Goal: Task Accomplishment & Management: Manage account settings

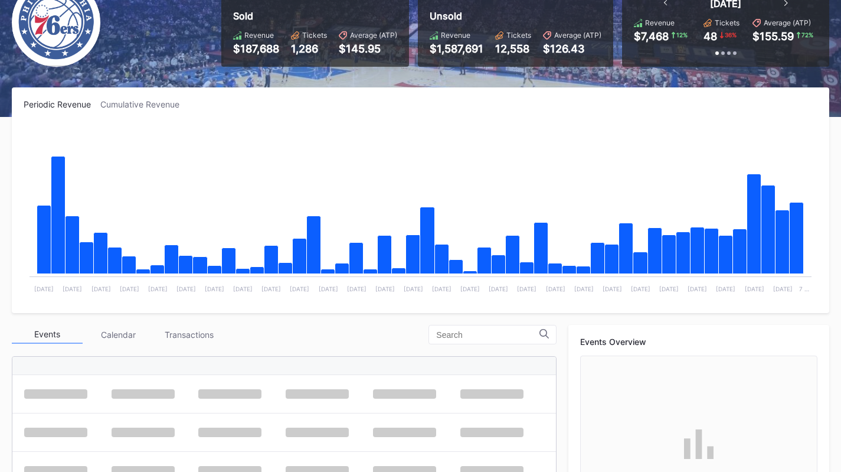
scroll to position [156, 0]
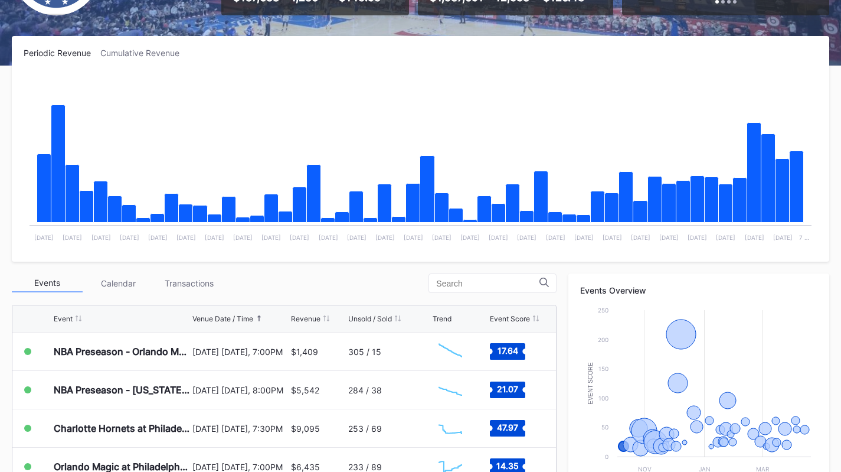
click at [168, 268] on div "Periodic Revenue Cumulative Revenue Created with Highcharts 11.2.0 Chart title …" at bounding box center [420, 386] width 841 height 700
click at [172, 284] on div "Transactions" at bounding box center [188, 283] width 71 height 18
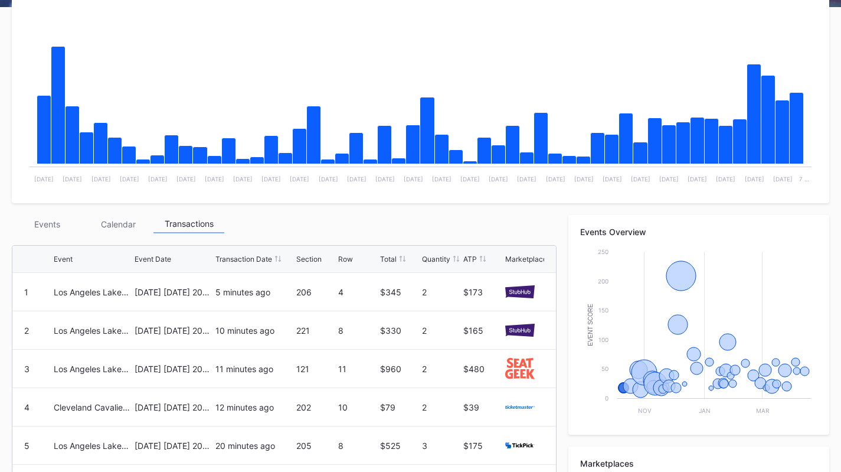
scroll to position [215, 0]
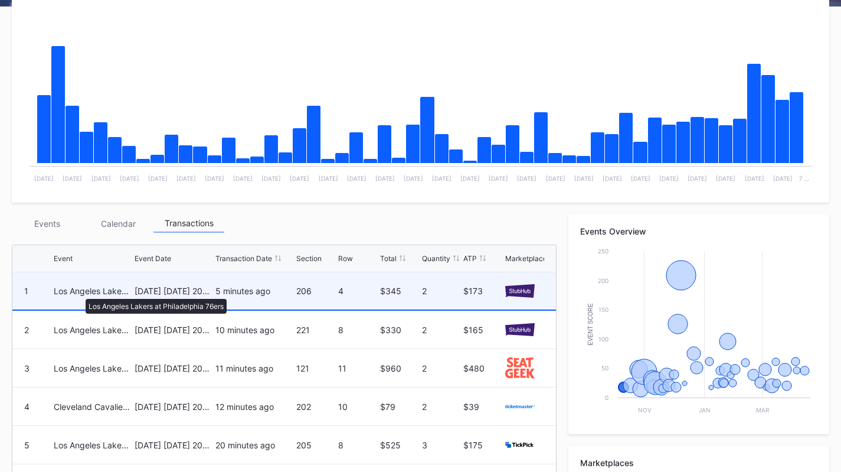
click at [80, 293] on div "Los Angeles Lakers at Philadelphia 76ers" at bounding box center [93, 291] width 78 height 10
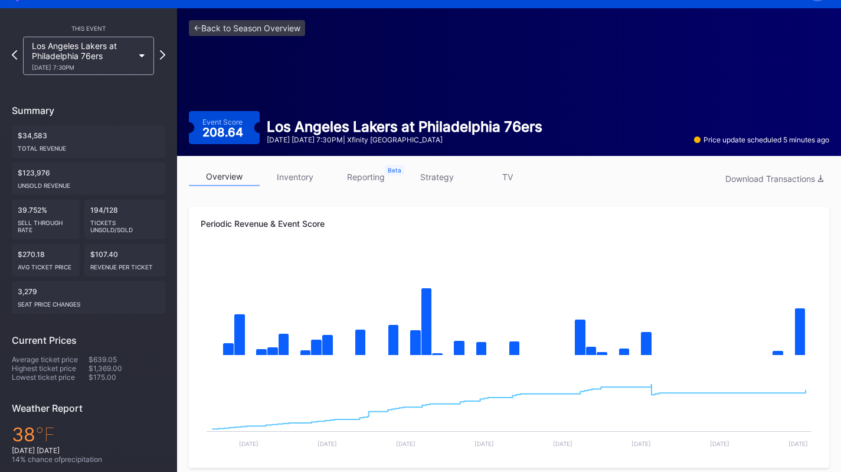
scroll to position [30, 0]
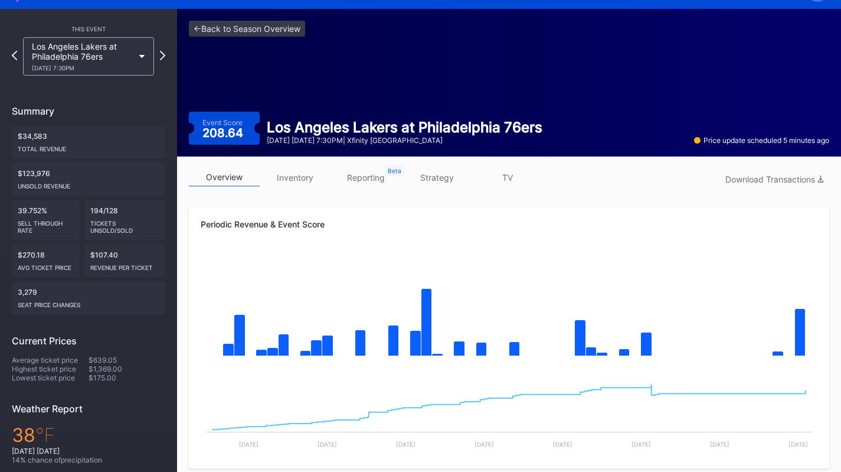
click at [436, 171] on link "strategy" at bounding box center [436, 177] width 71 height 18
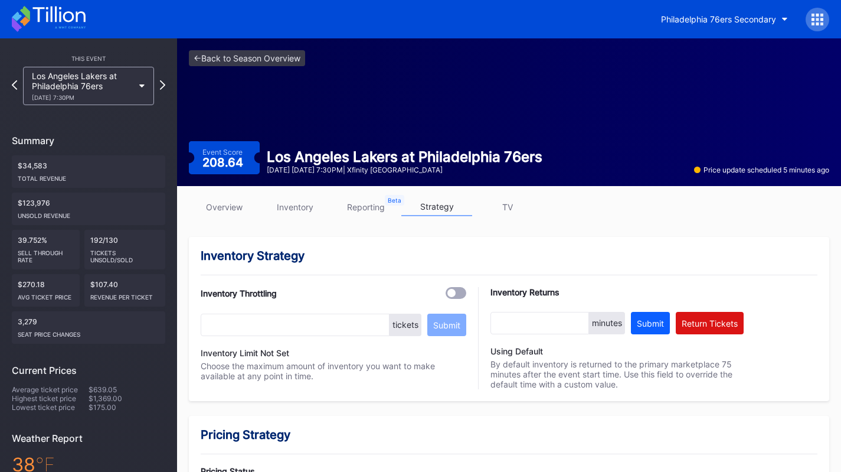
click at [294, 209] on link "inventory" at bounding box center [295, 207] width 71 height 18
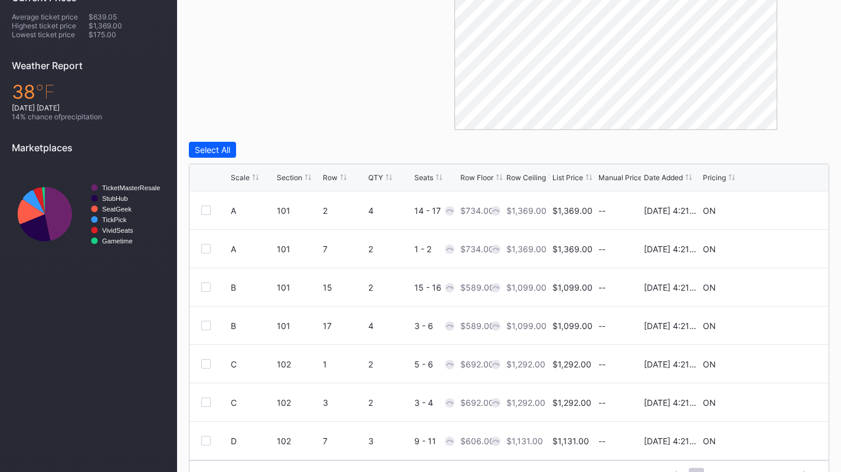
scroll to position [401, 0]
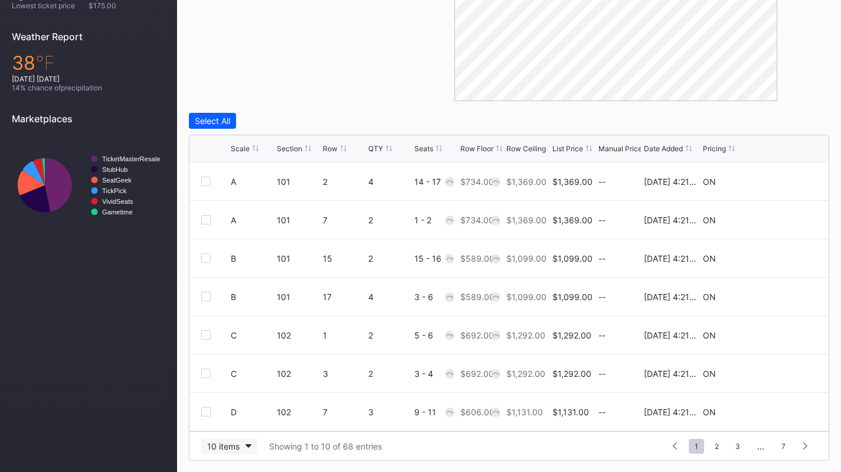
click at [220, 443] on div "10 items" at bounding box center [223, 446] width 32 height 10
drag, startPoint x: 230, startPoint y: 414, endPoint x: 237, endPoint y: 398, distance: 17.4
click at [230, 414] on div "200 items" at bounding box center [229, 416] width 38 height 10
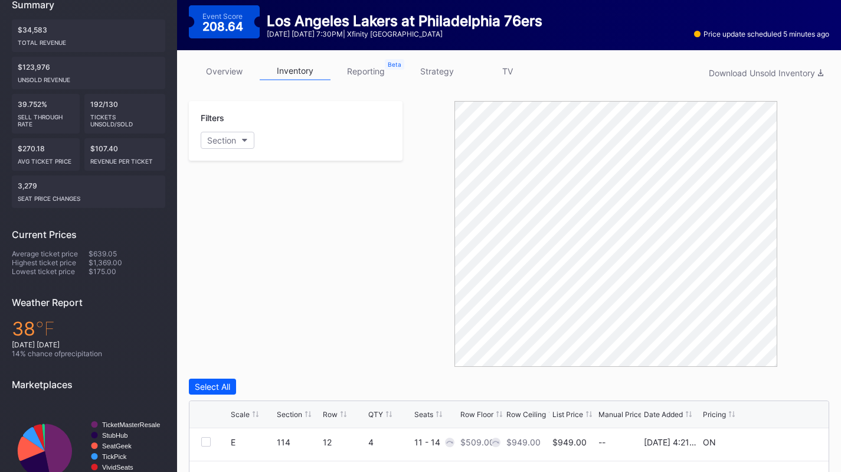
scroll to position [0, 0]
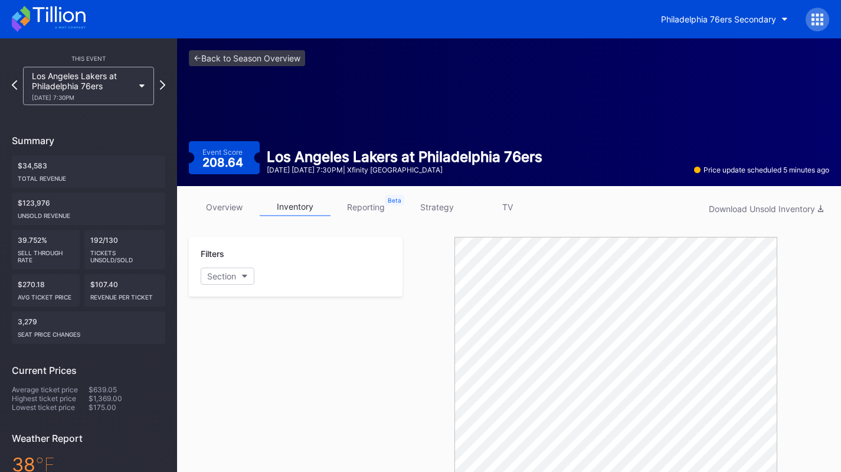
click at [220, 212] on link "overview" at bounding box center [224, 207] width 71 height 18
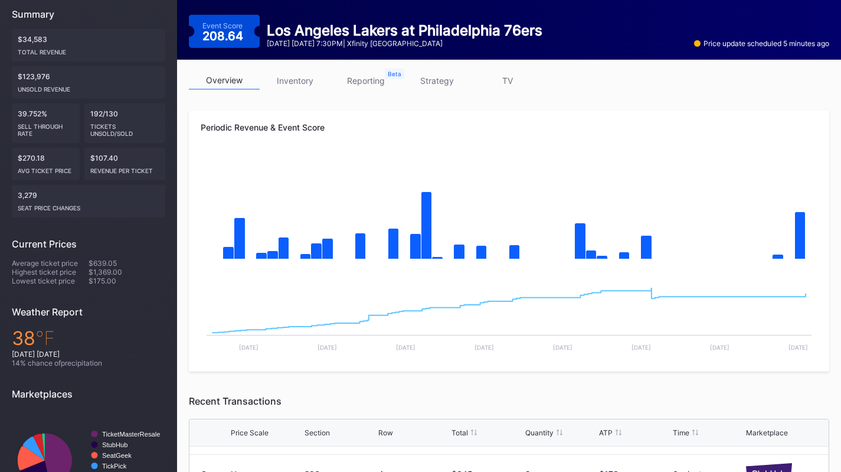
scroll to position [66, 0]
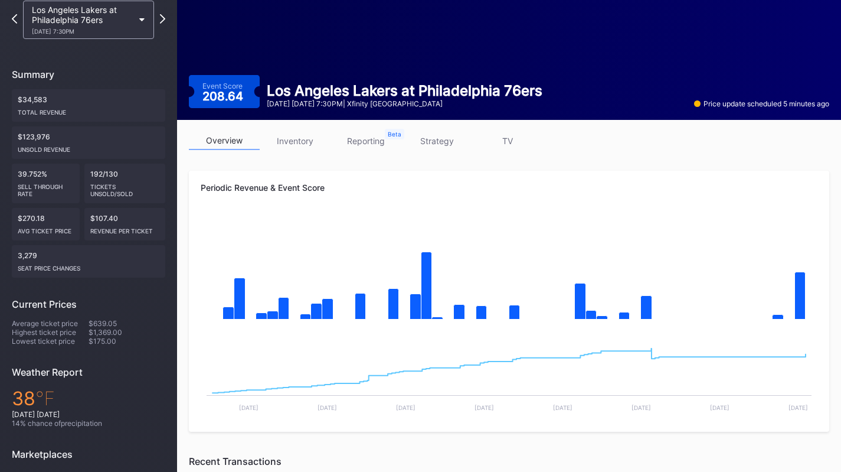
click at [282, 148] on link "inventory" at bounding box center [295, 141] width 71 height 18
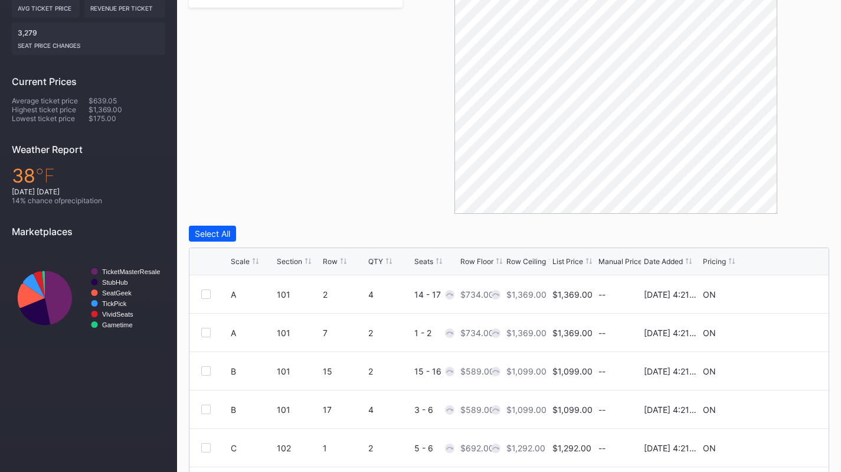
scroll to position [401, 0]
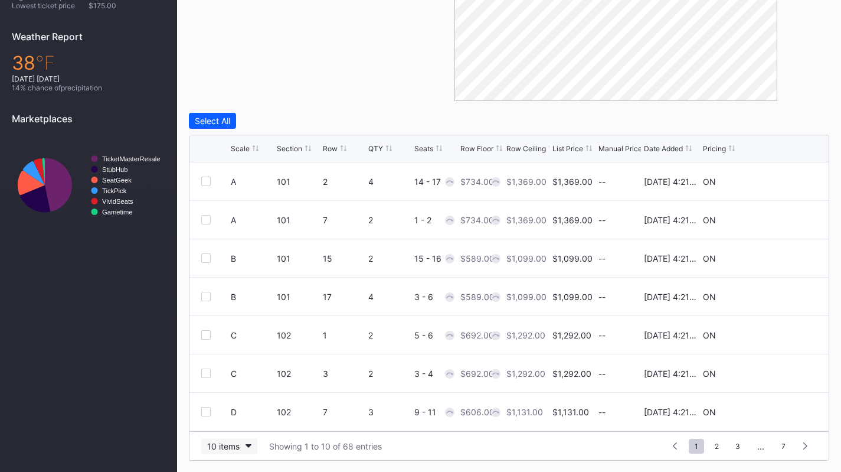
click at [232, 448] on div "10 items" at bounding box center [223, 446] width 32 height 10
click at [235, 422] on div "200 items" at bounding box center [229, 416] width 56 height 22
click at [562, 145] on div "List Price" at bounding box center [567, 148] width 31 height 9
click at [226, 116] on div "Select All" at bounding box center [212, 121] width 35 height 10
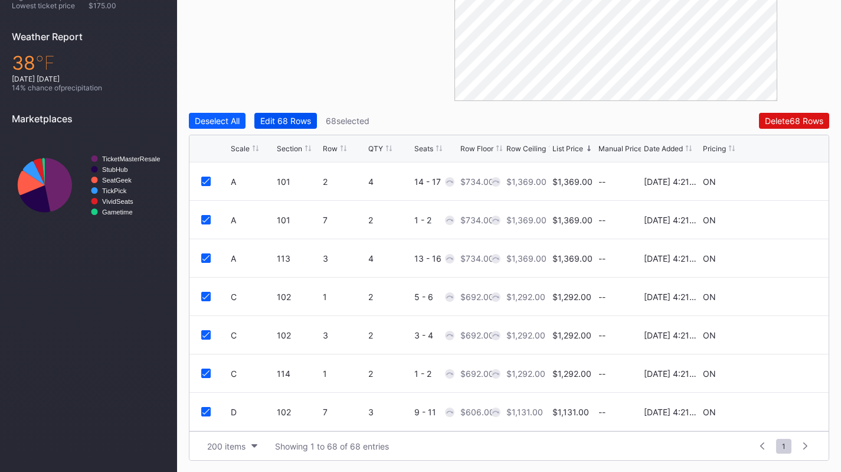
click at [293, 114] on button "Edit 68 Rows" at bounding box center [285, 121] width 63 height 16
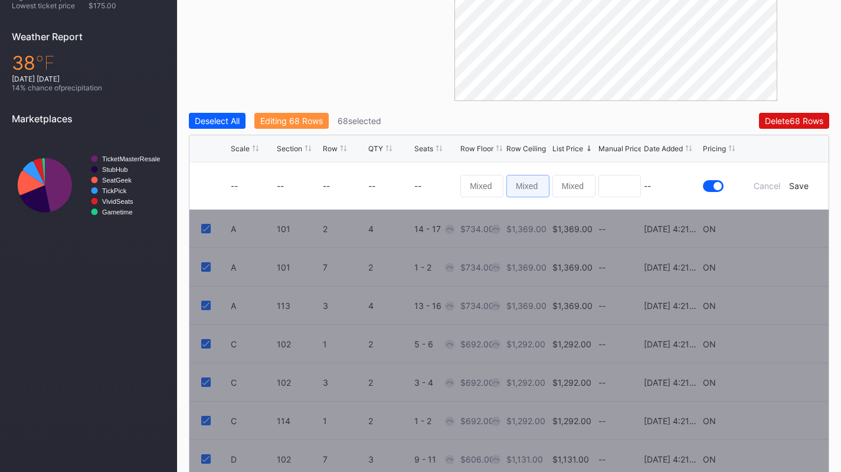
click at [534, 179] on input at bounding box center [527, 186] width 43 height 22
type input "3000"
click at [802, 185] on div "Save" at bounding box center [798, 186] width 19 height 10
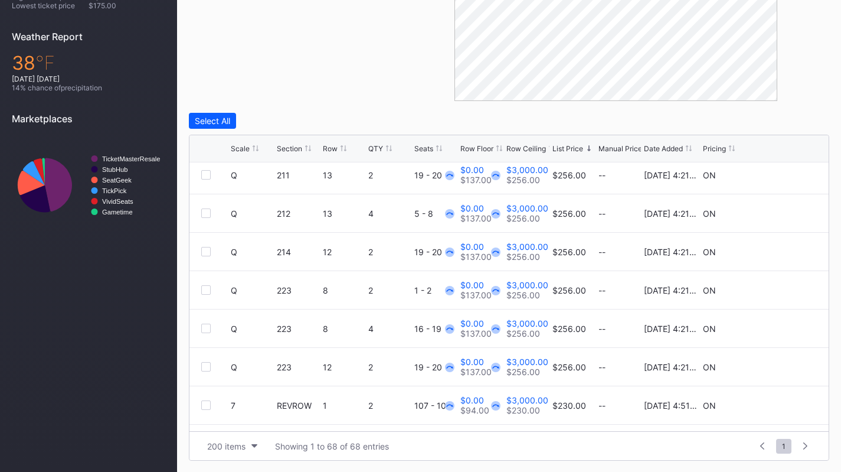
scroll to position [2340, 0]
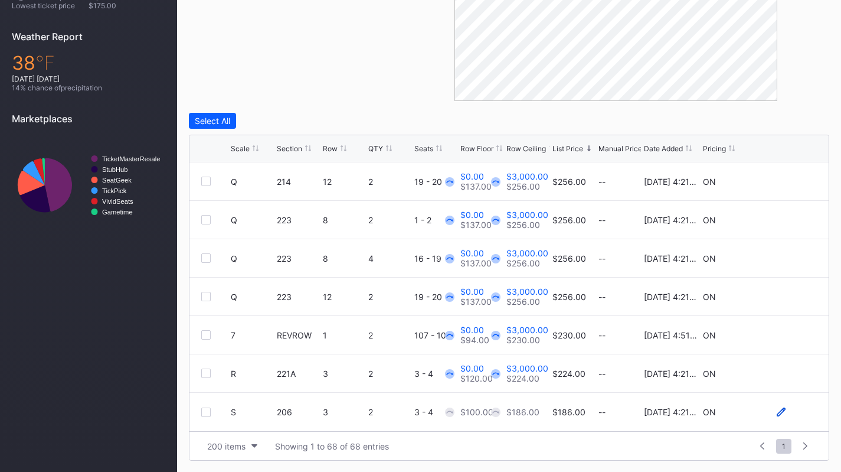
click at [777, 414] on icon at bounding box center [781, 411] width 9 height 9
click at [758, 413] on div "Cancel" at bounding box center [767, 416] width 27 height 10
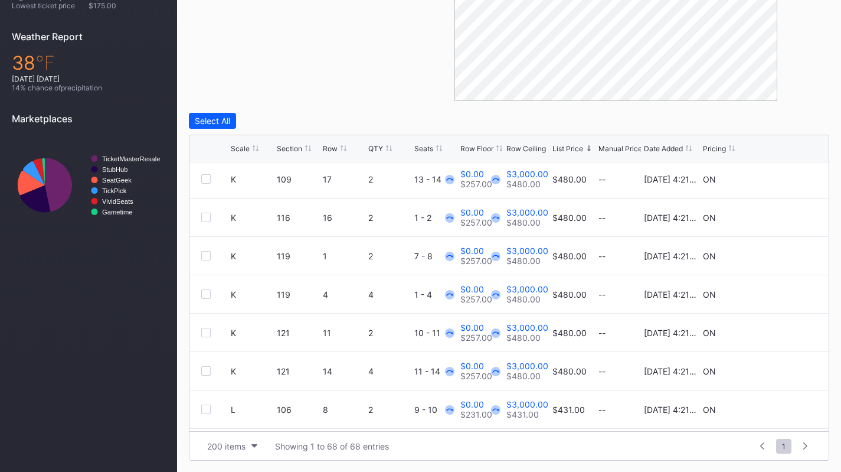
scroll to position [0, 0]
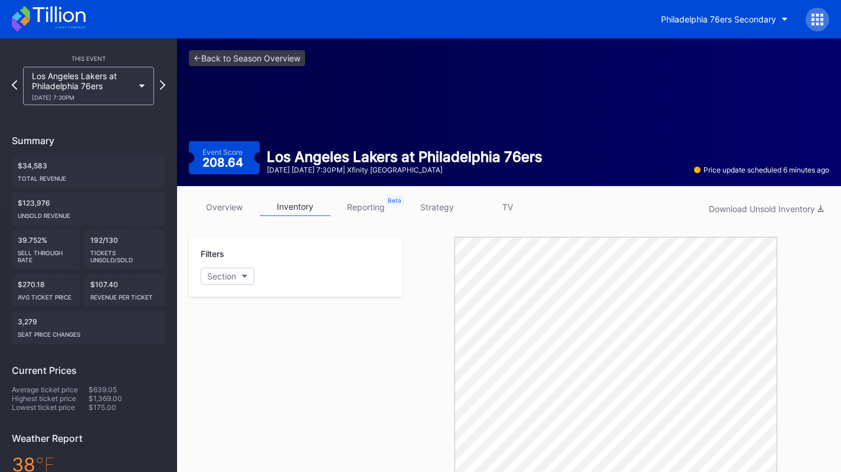
click at [222, 199] on link "overview" at bounding box center [224, 207] width 71 height 18
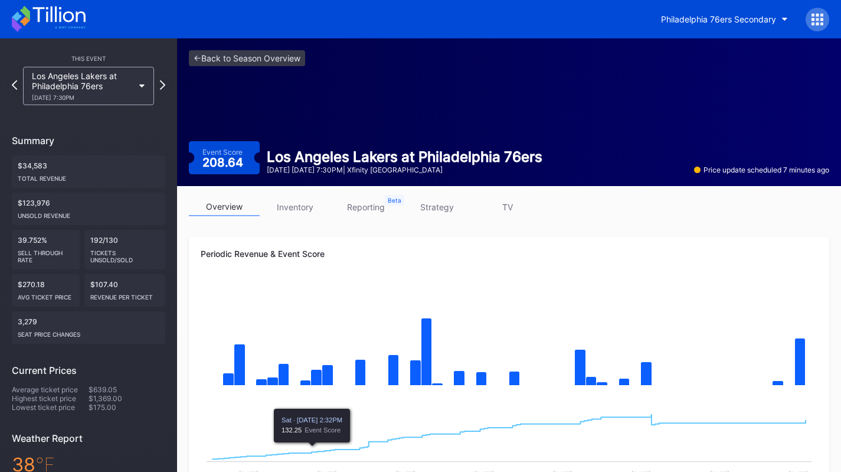
click at [293, 198] on link "inventory" at bounding box center [295, 207] width 71 height 18
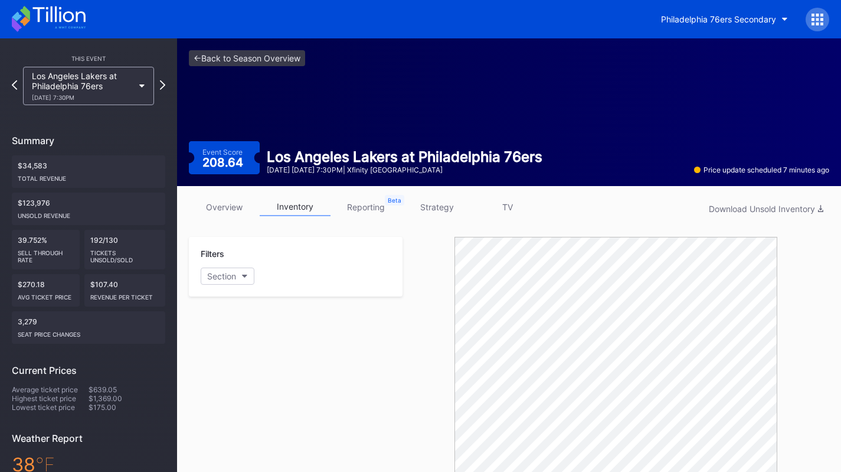
click at [223, 198] on link "overview" at bounding box center [224, 207] width 71 height 18
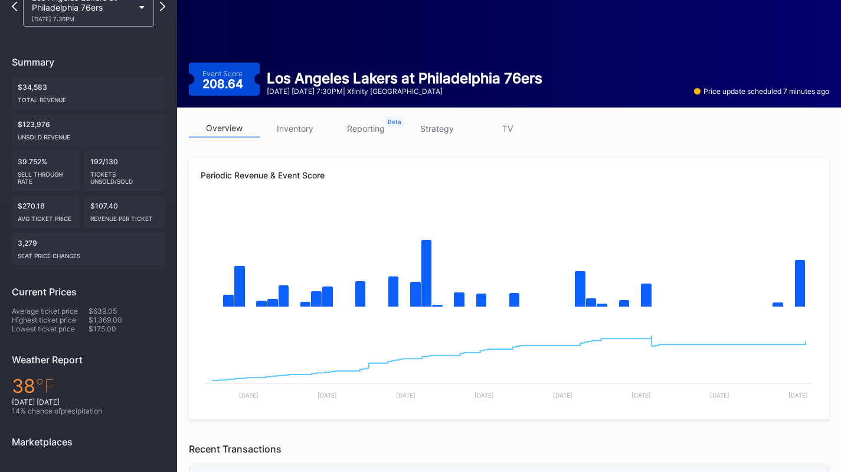
scroll to position [81, 0]
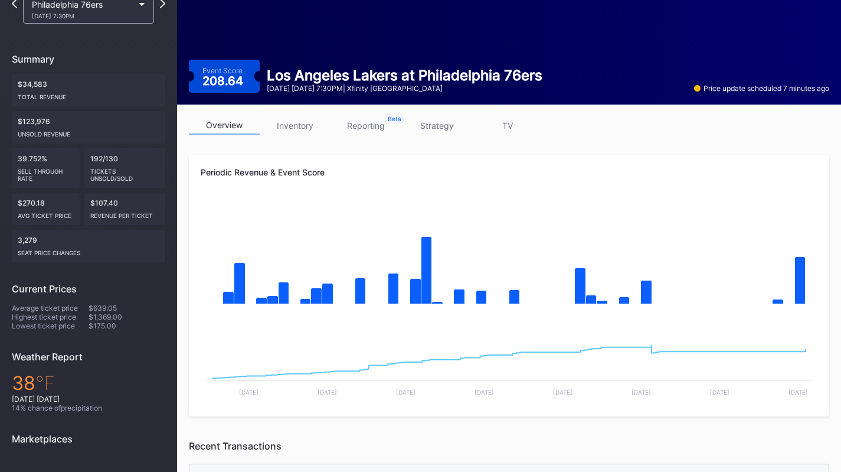
click at [426, 123] on link "strategy" at bounding box center [436, 125] width 71 height 18
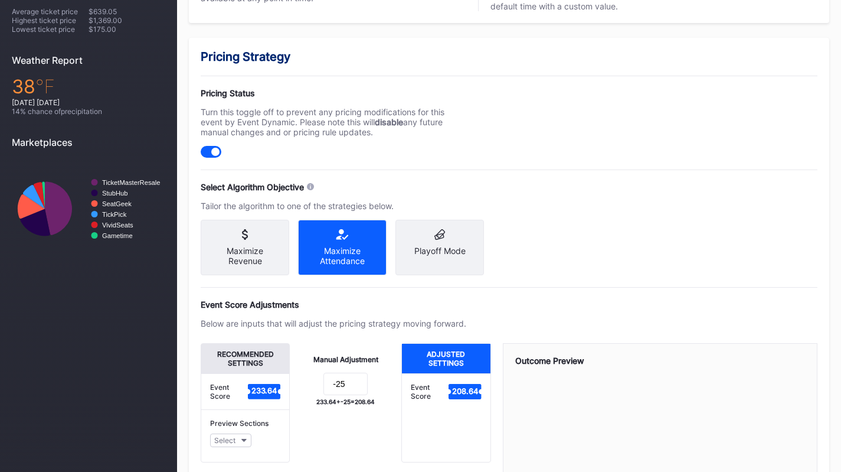
scroll to position [454, 0]
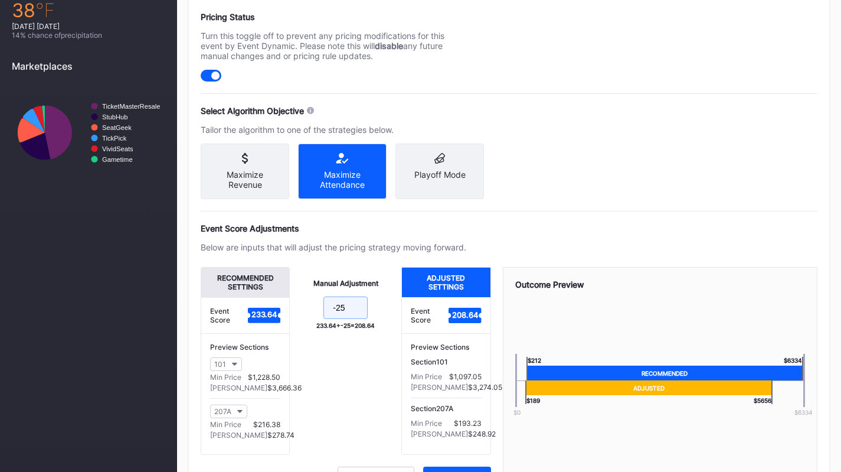
click at [348, 316] on input "-25" at bounding box center [345, 307] width 44 height 22
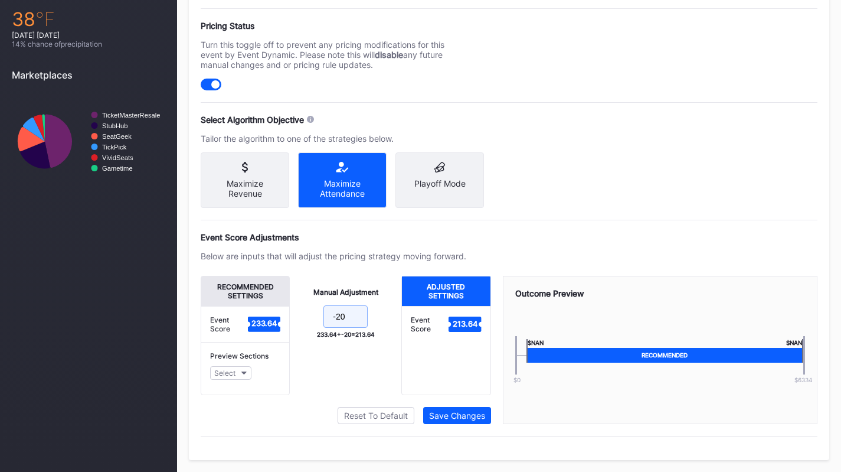
type input "-20"
click at [374, 387] on div "Manual Adjustment -20 233.64 + -20 = 213.64" at bounding box center [346, 335] width 112 height 119
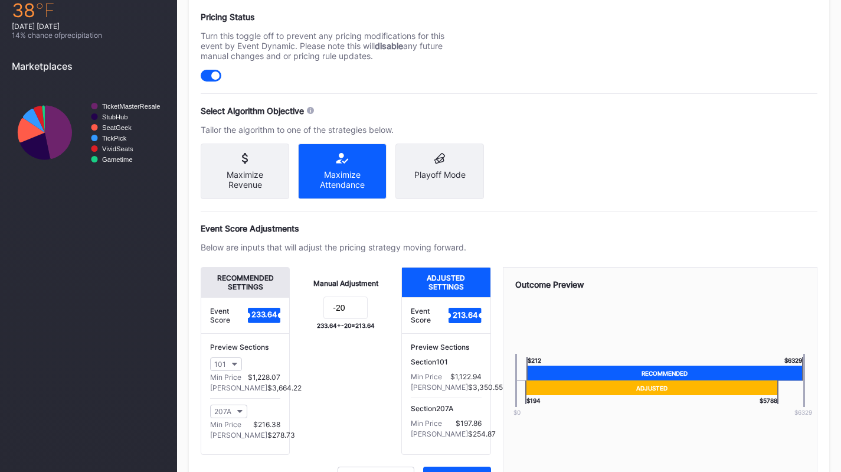
scroll to position [520, 0]
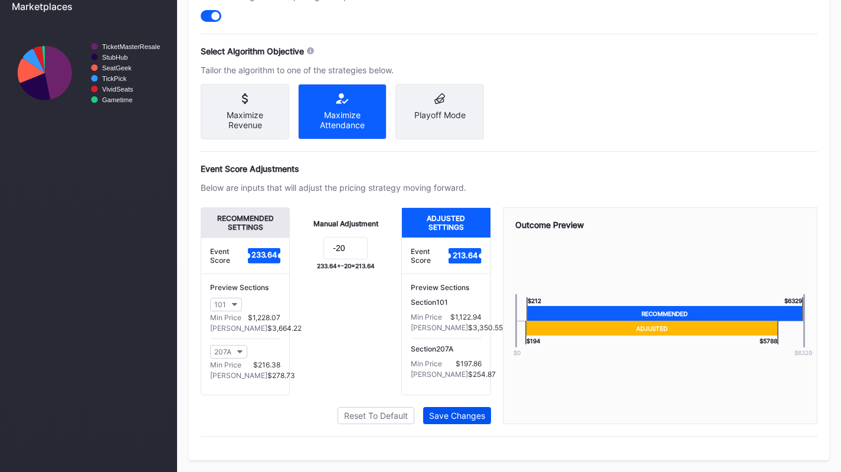
click at [444, 411] on div "Save Changes" at bounding box center [457, 415] width 56 height 10
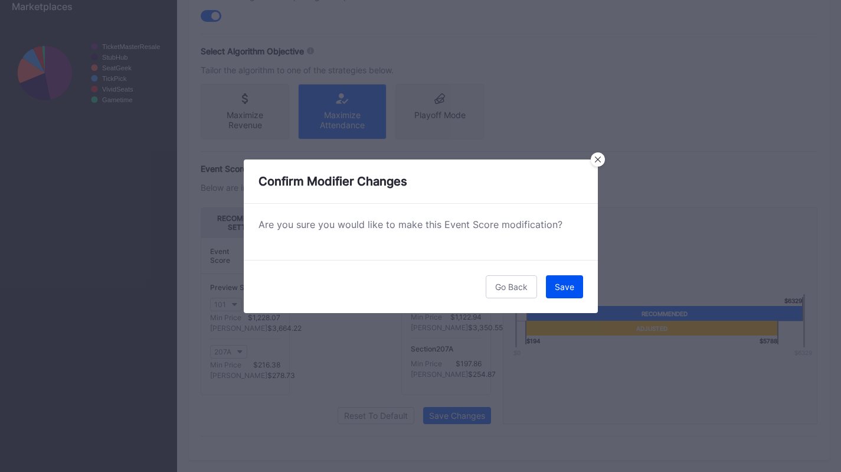
click at [566, 284] on div "Save" at bounding box center [564, 287] width 19 height 10
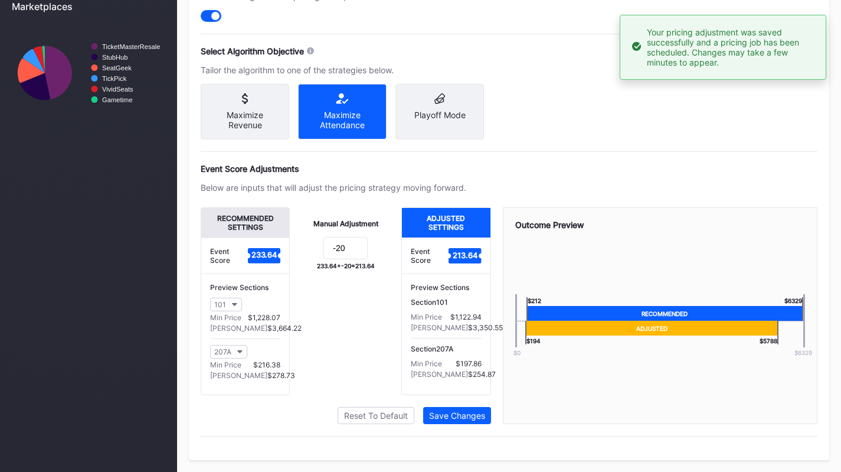
scroll to position [0, 0]
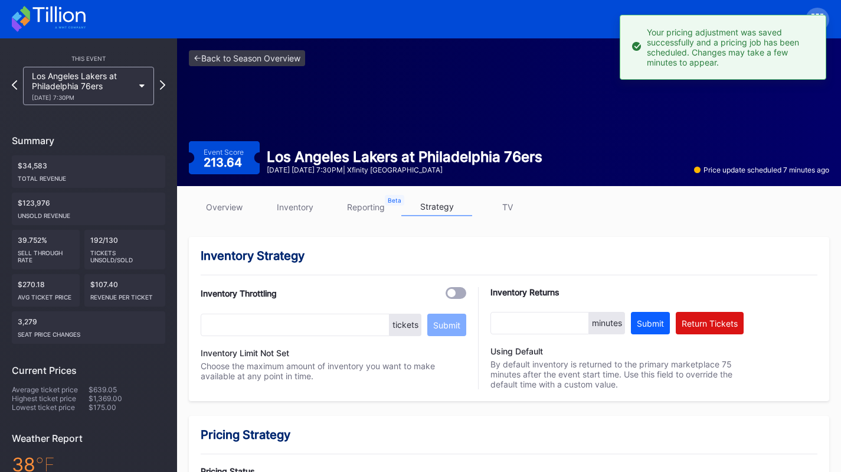
click at [218, 214] on link "overview" at bounding box center [224, 207] width 71 height 18
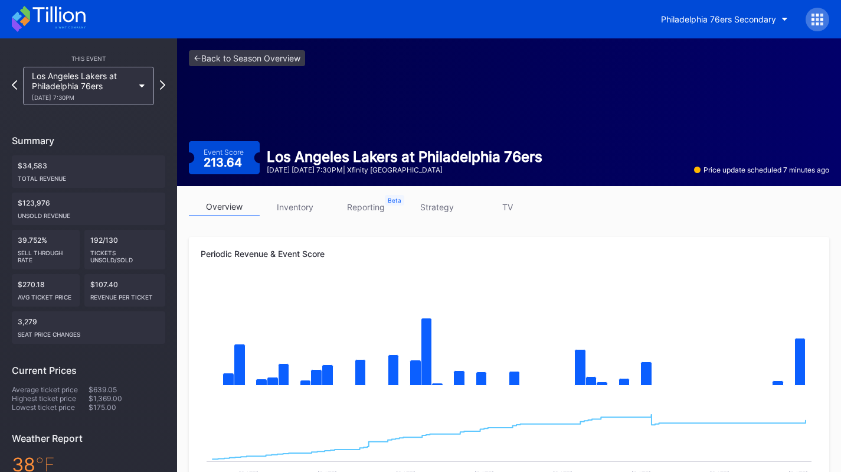
click at [81, 27] on icon at bounding box center [70, 28] width 31 height 2
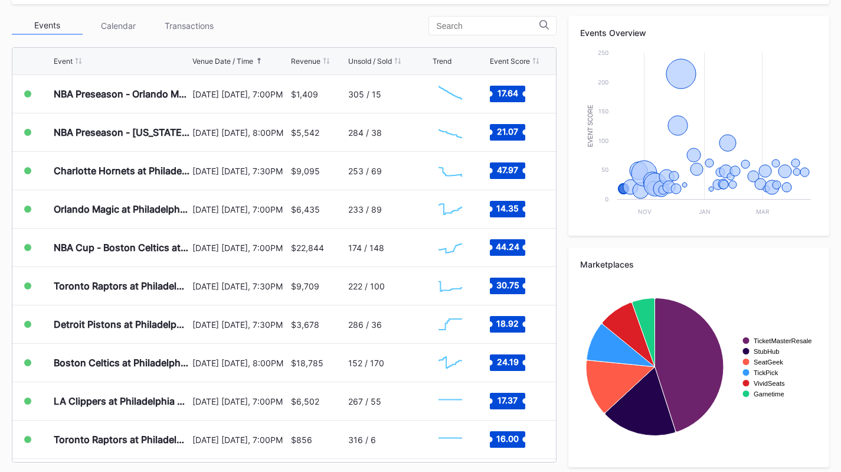
scroll to position [414, 0]
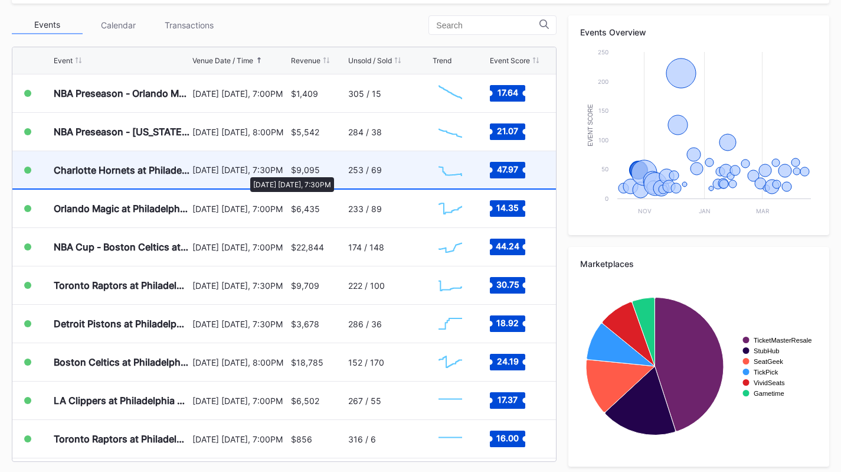
click at [244, 171] on div "October 25 Saturday, 7:30PM" at bounding box center [239, 170] width 95 height 10
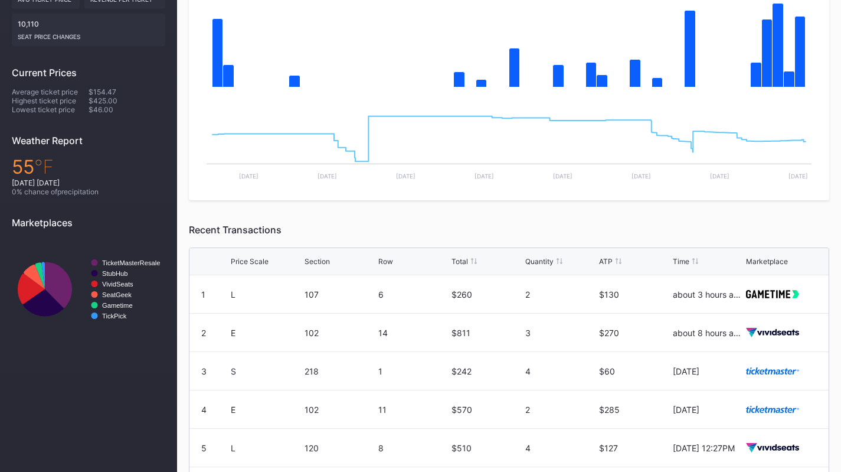
scroll to position [30, 0]
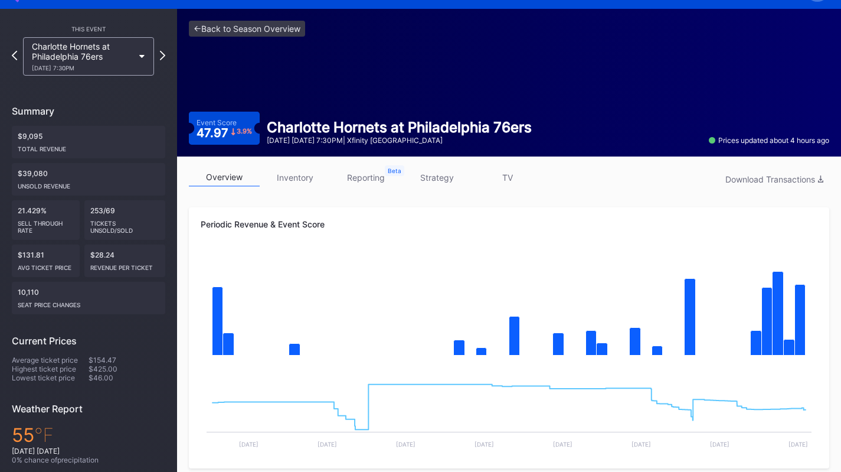
click at [305, 184] on link "inventory" at bounding box center [295, 177] width 71 height 18
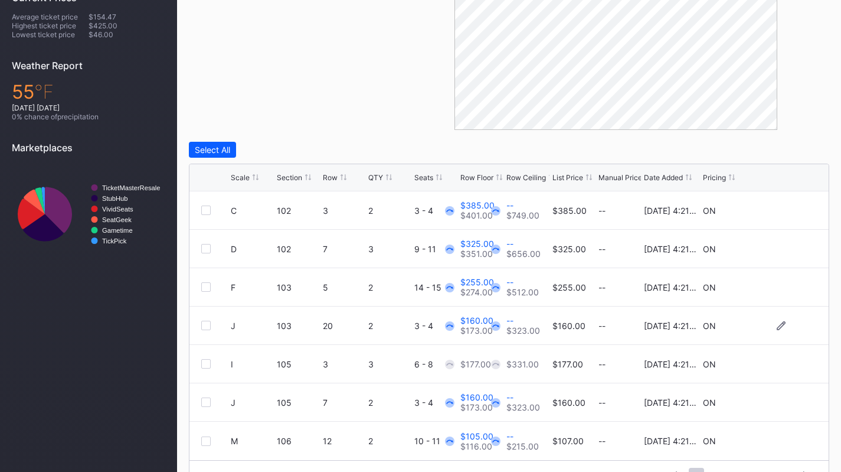
scroll to position [401, 0]
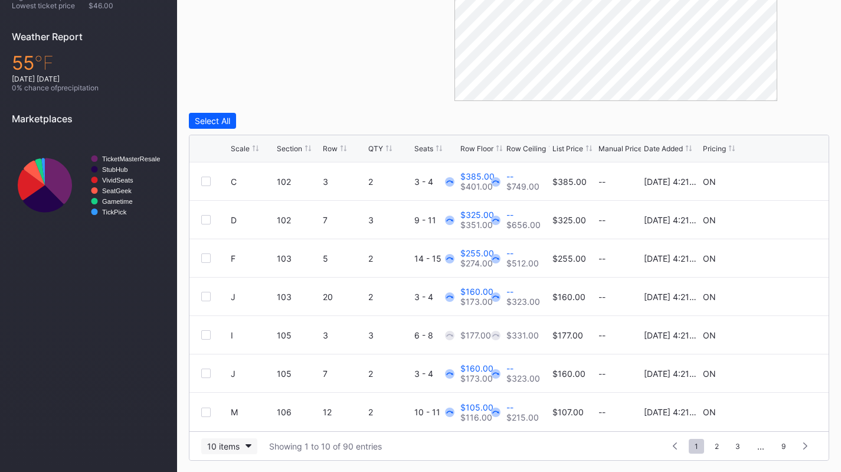
click at [224, 449] on div "10 items" at bounding box center [223, 446] width 32 height 10
drag, startPoint x: 227, startPoint y: 423, endPoint x: 240, endPoint y: 409, distance: 19.2
click at [227, 423] on div "200 items" at bounding box center [229, 416] width 56 height 22
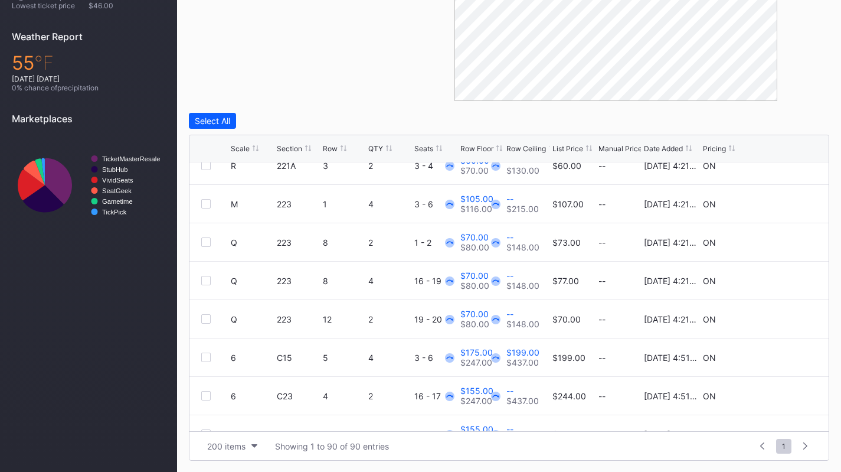
scroll to position [3084, 0]
click at [268, 367] on div "6" at bounding box center [252, 358] width 43 height 38
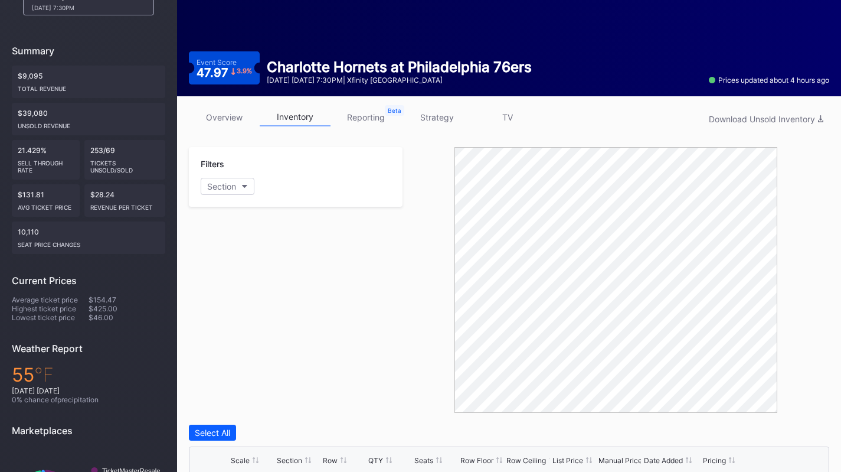
scroll to position [0, 0]
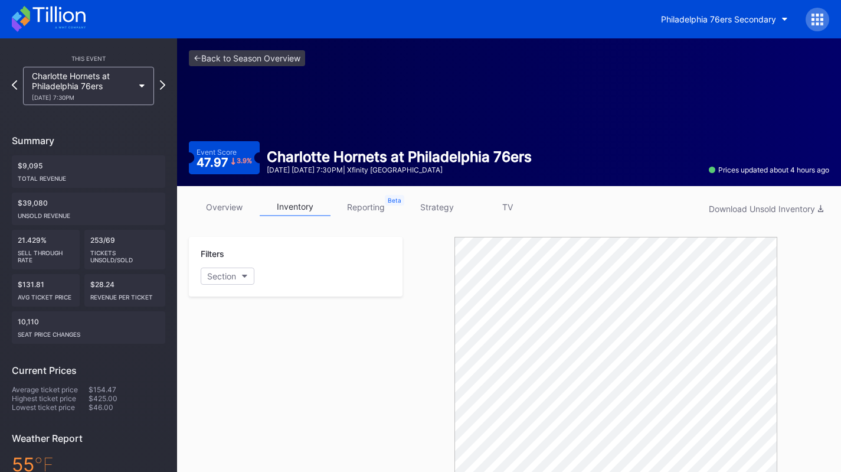
click at [237, 211] on link "overview" at bounding box center [224, 207] width 71 height 18
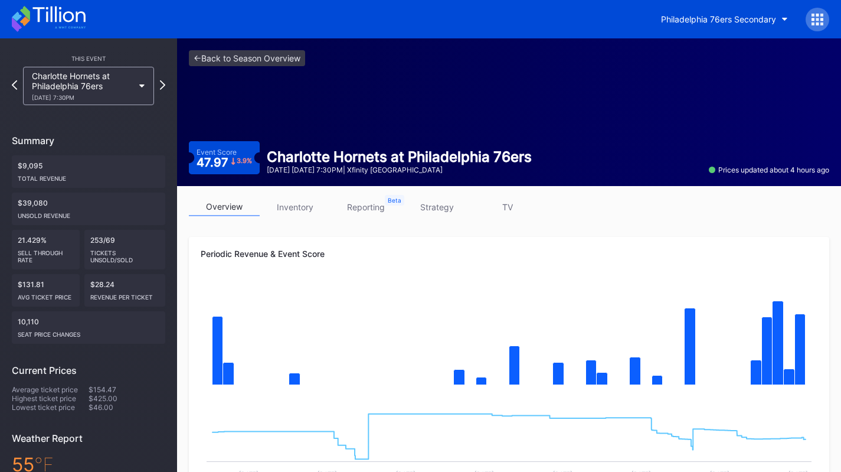
click at [78, 19] on icon at bounding box center [49, 19] width 74 height 26
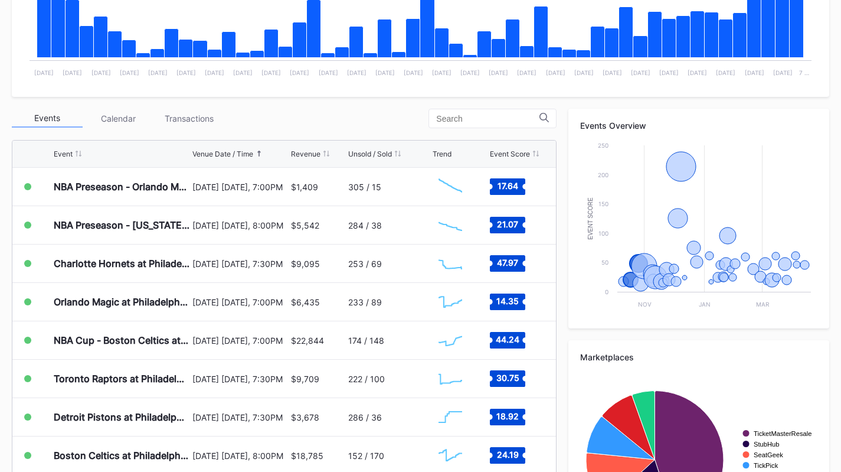
scroll to position [323, 0]
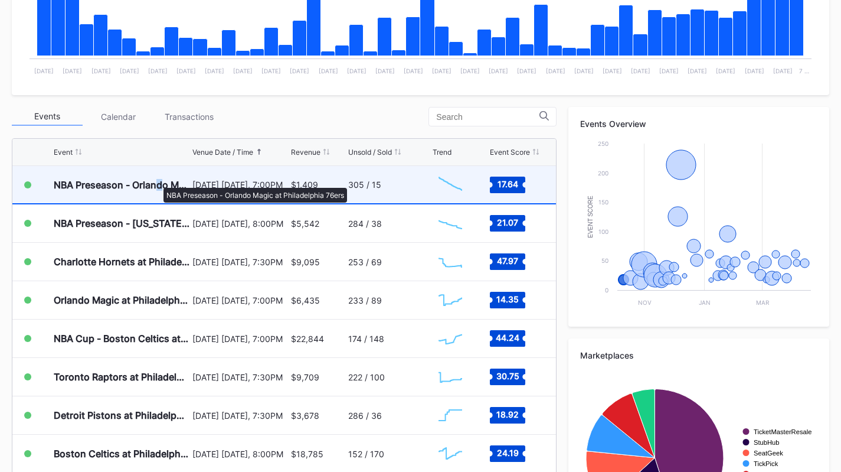
drag, startPoint x: 160, startPoint y: 195, endPoint x: 157, endPoint y: 182, distance: 13.9
click at [157, 182] on div "NBA Preseason - Orlando Magic at Philadelphia 76ers" at bounding box center [122, 184] width 136 height 37
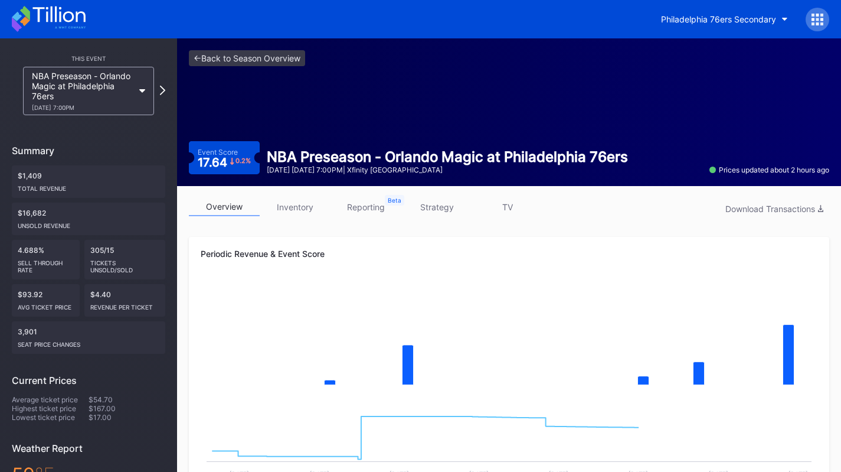
click at [77, 20] on icon at bounding box center [58, 14] width 53 height 16
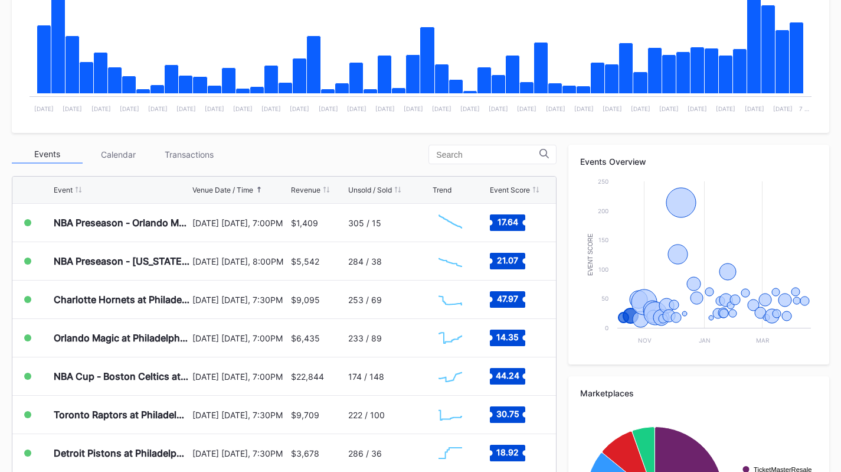
scroll to position [286, 0]
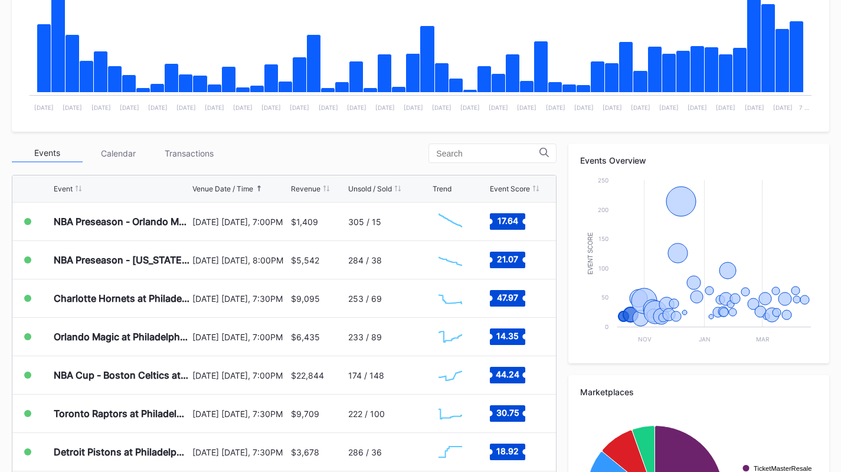
click at [183, 146] on div "Transactions" at bounding box center [188, 153] width 71 height 18
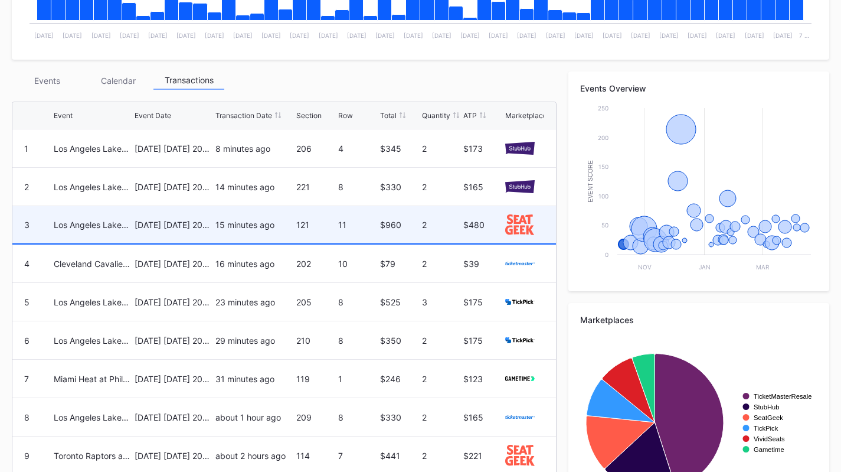
scroll to position [359, 0]
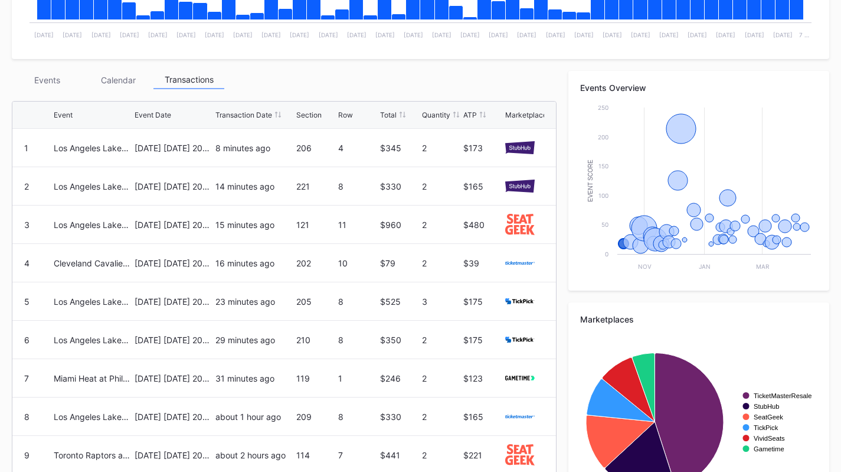
click at [54, 84] on div "Events" at bounding box center [47, 80] width 71 height 18
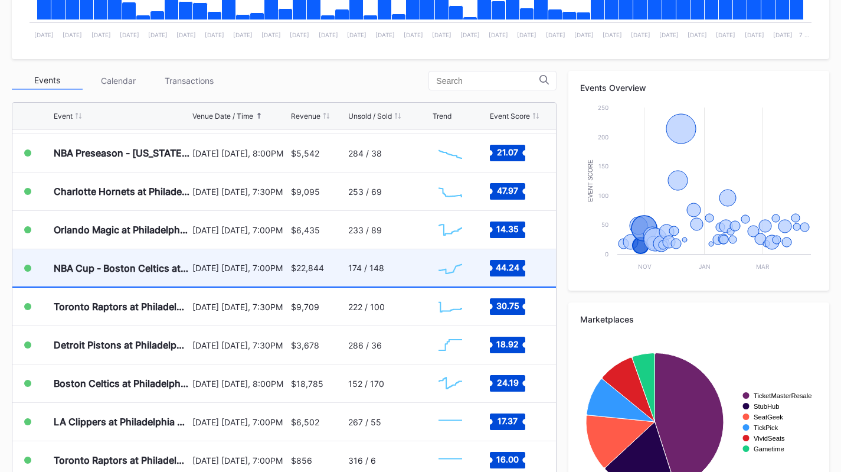
scroll to position [34, 0]
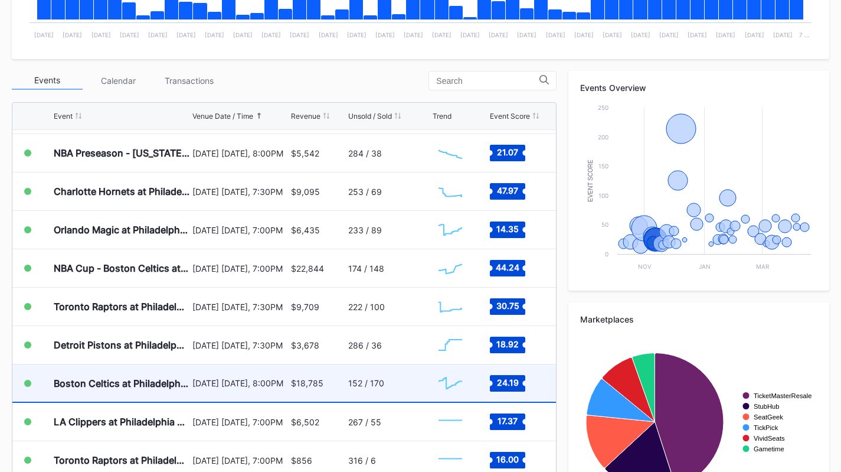
click at [84, 369] on div "Boston Celtics at Philadelphia 76ers" at bounding box center [122, 382] width 136 height 37
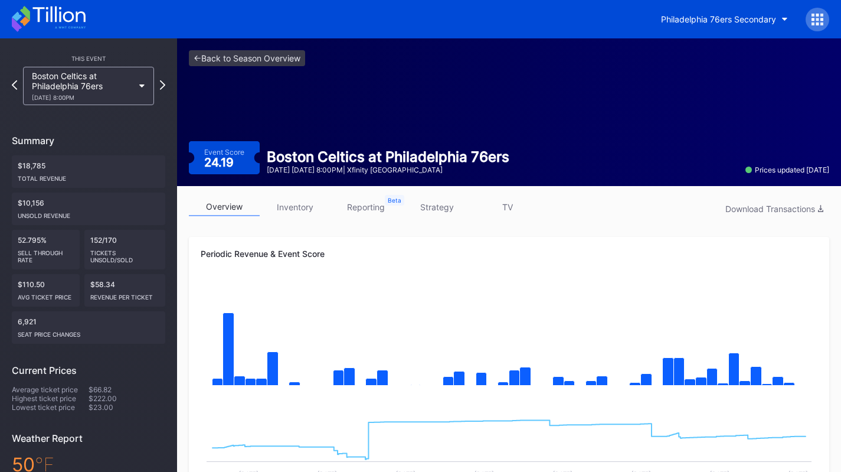
click at [449, 203] on link "strategy" at bounding box center [436, 207] width 71 height 18
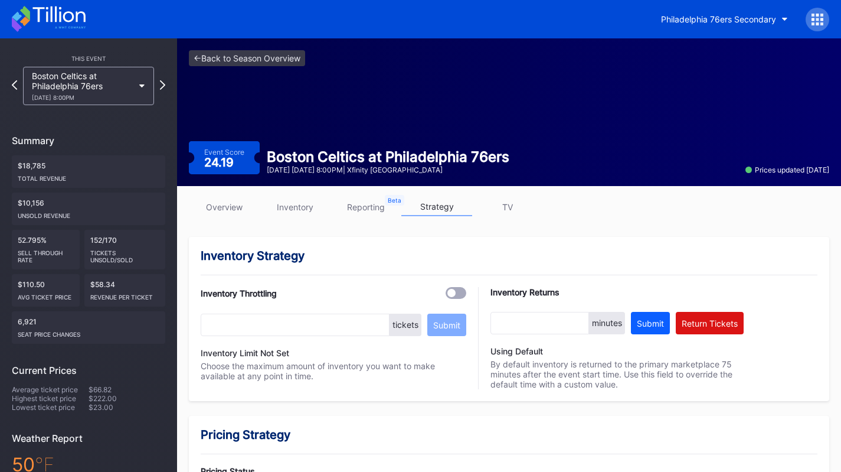
click at [287, 200] on link "inventory" at bounding box center [295, 207] width 71 height 18
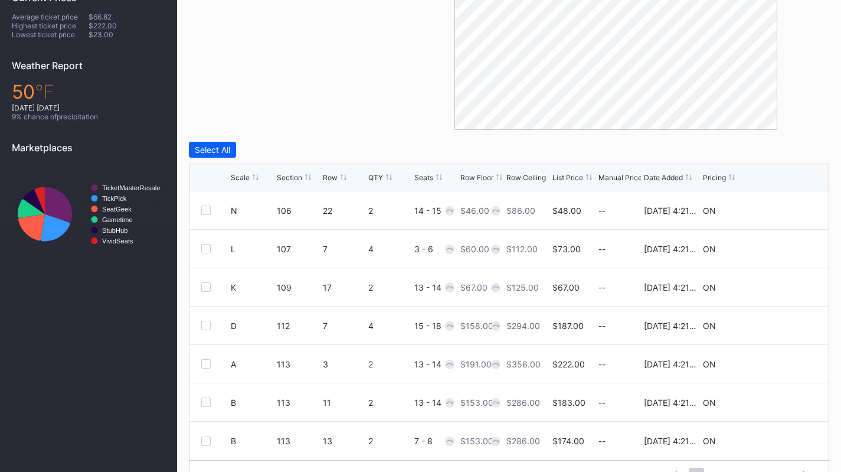
scroll to position [401, 0]
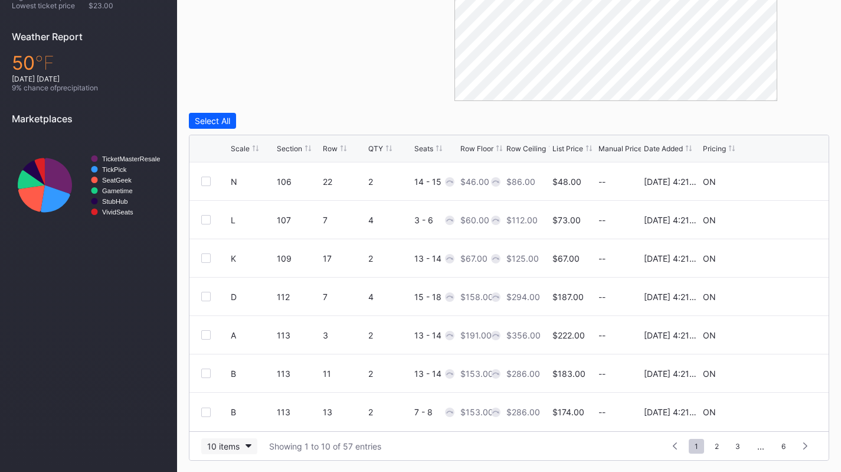
click at [225, 450] on button "10 items" at bounding box center [229, 446] width 56 height 16
click at [230, 424] on div "200 items" at bounding box center [229, 416] width 56 height 22
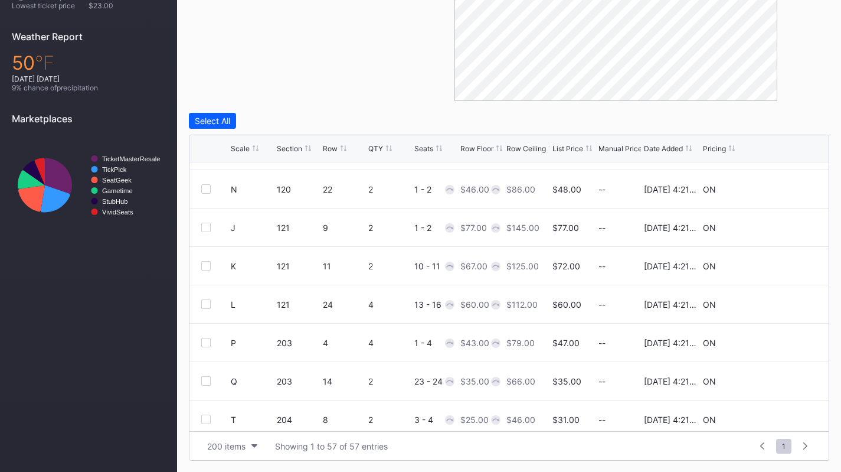
scroll to position [0, 0]
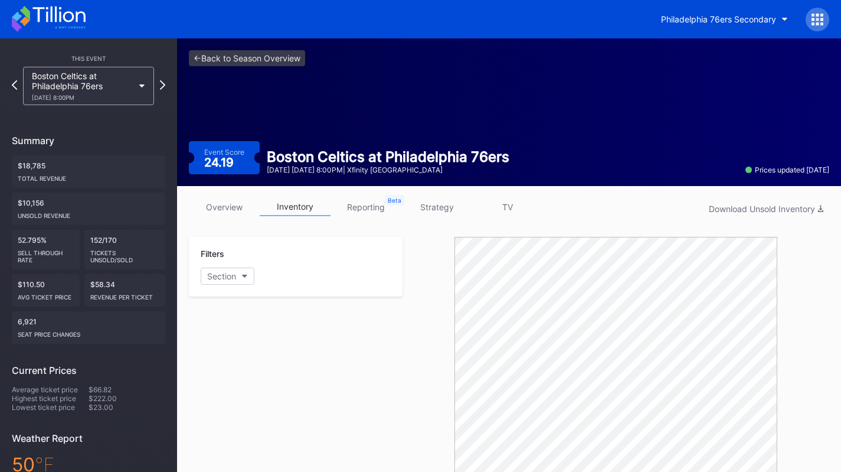
click at [79, 82] on div "Boston Celtics at Philadelphia 76ers 11/11 Tuesday 8:00PM" at bounding box center [83, 86] width 102 height 30
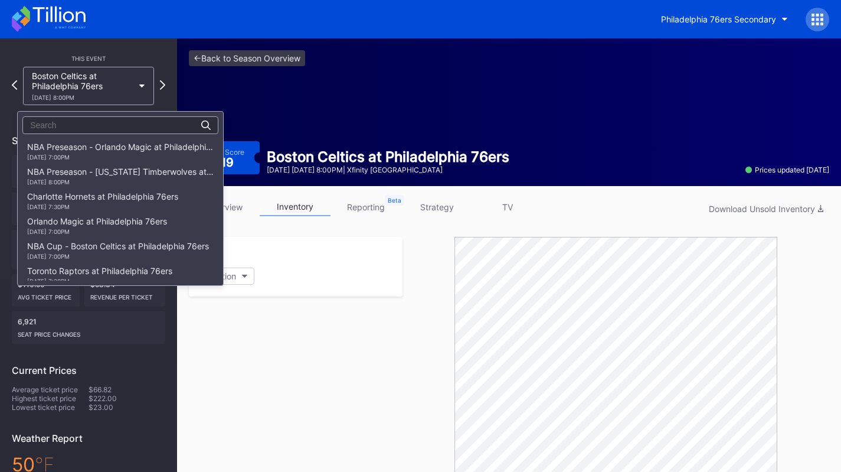
scroll to position [174, 0]
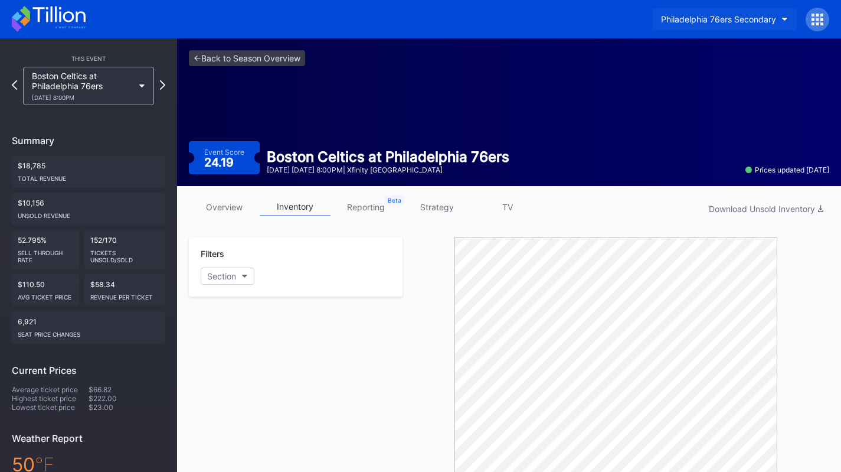
click at [704, 12] on button "Philadelphia 76ers Secondary" at bounding box center [724, 19] width 145 height 22
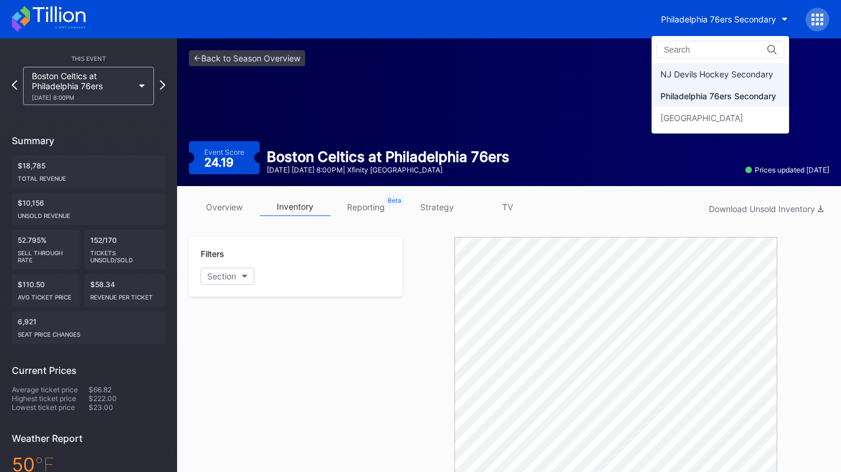
click at [713, 74] on div "NJ Devils Hockey Secondary" at bounding box center [716, 74] width 113 height 10
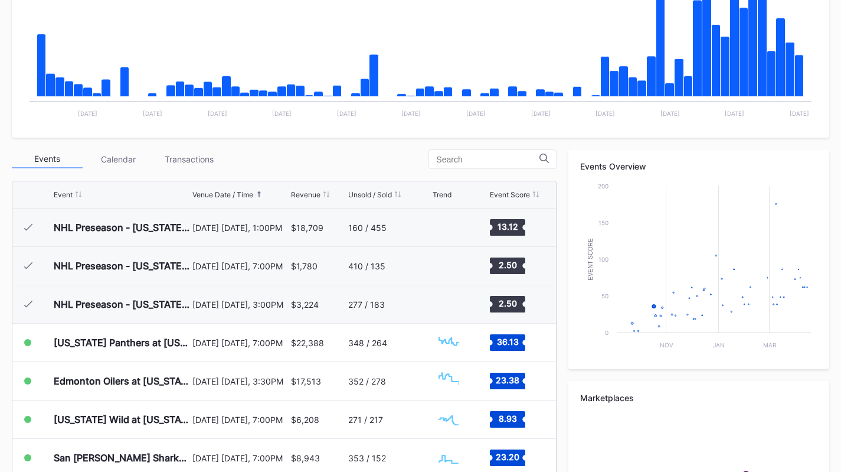
scroll to position [115, 0]
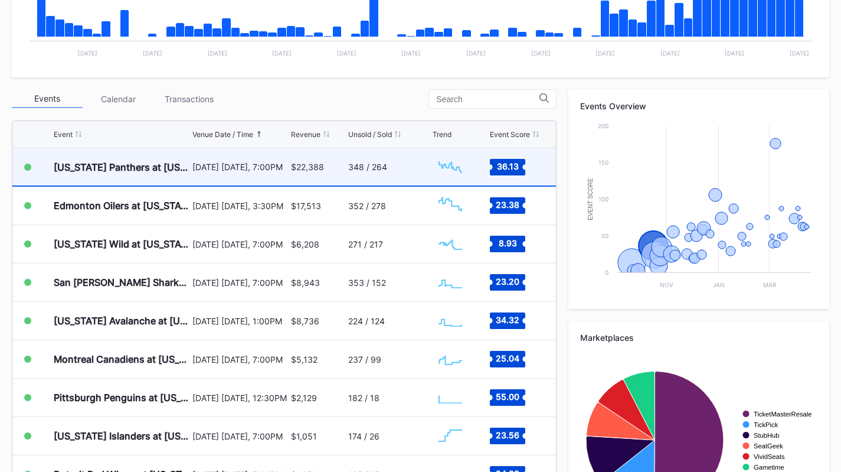
click at [197, 159] on div "October 16 Thursday, 7:00PM" at bounding box center [239, 166] width 95 height 37
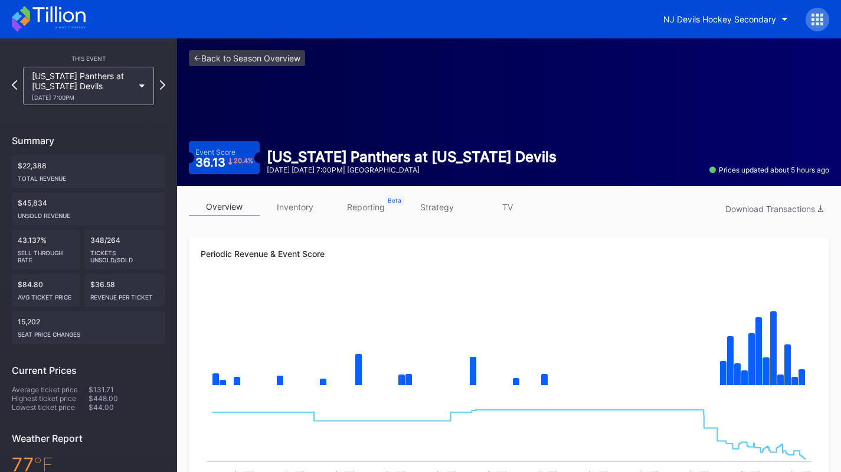
click at [294, 214] on link "inventory" at bounding box center [295, 207] width 71 height 18
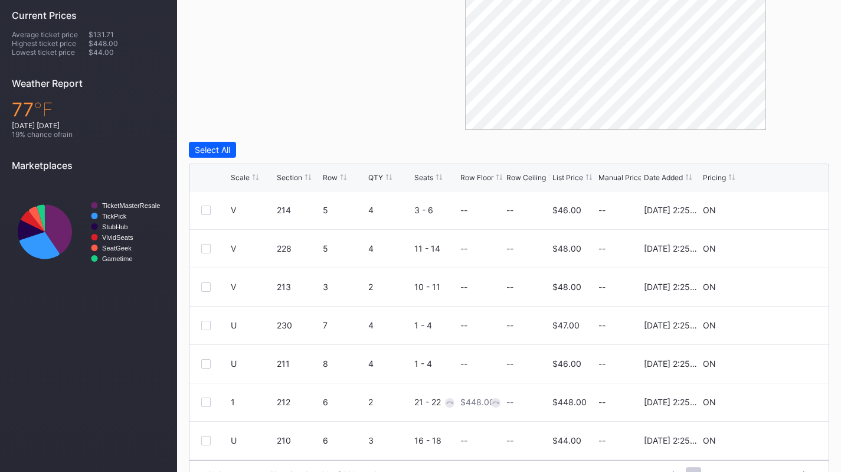
scroll to position [384, 0]
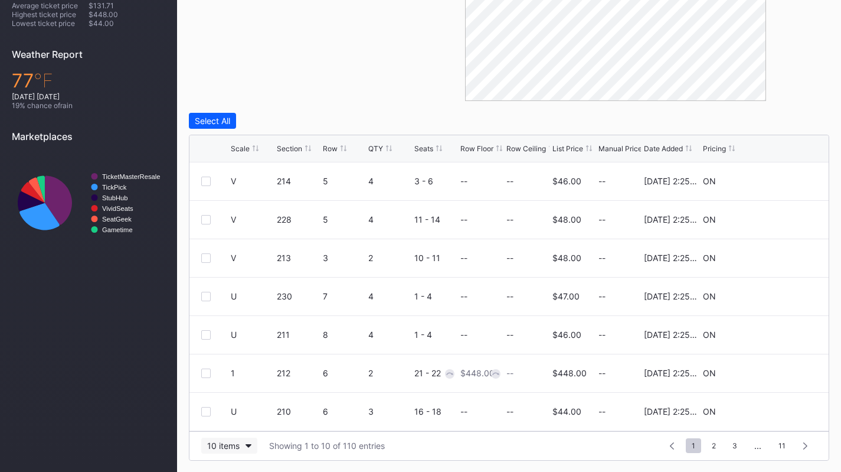
click at [238, 437] on button "10 items" at bounding box center [229, 445] width 56 height 16
drag, startPoint x: 238, startPoint y: 420, endPoint x: 258, endPoint y: 366, distance: 56.6
click at [238, 420] on div "200 items" at bounding box center [229, 416] width 38 height 10
click at [255, 151] on div at bounding box center [256, 148] width 6 height 9
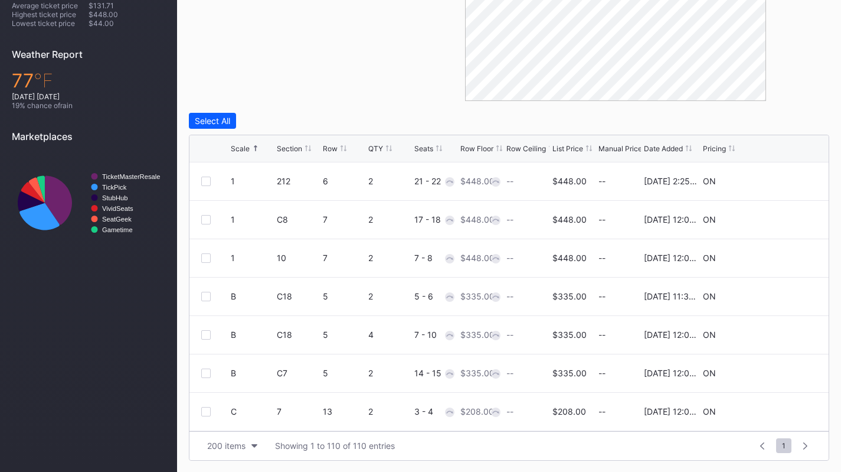
click at [302, 152] on div "Scale Section Row QTY Seats Row Floor Row Ceiling List Price Manual Price Date …" at bounding box center [508, 148] width 639 height 27
click at [302, 152] on div "Section" at bounding box center [289, 148] width 25 height 9
click at [302, 151] on div "Section" at bounding box center [289, 148] width 25 height 9
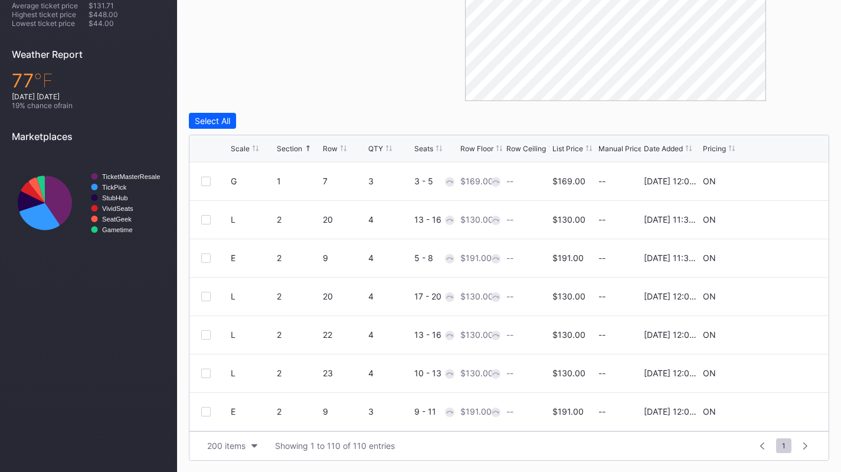
click at [485, 149] on div "Row Floor" at bounding box center [476, 148] width 33 height 9
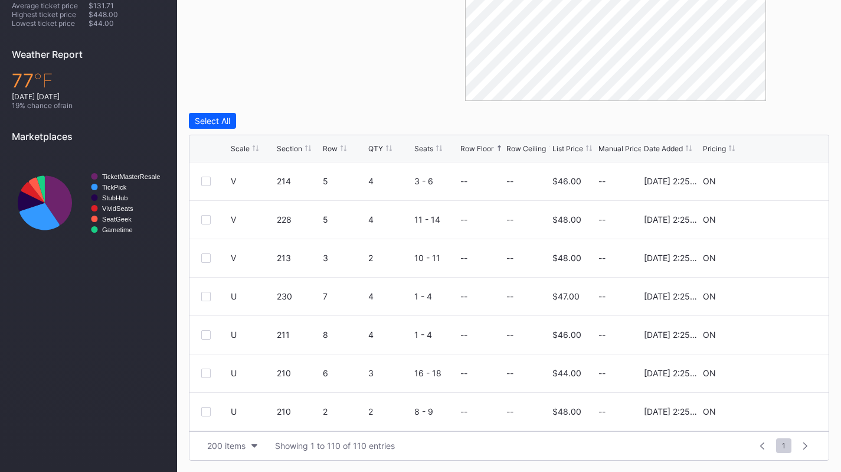
click at [485, 149] on div "Row Floor" at bounding box center [476, 148] width 33 height 9
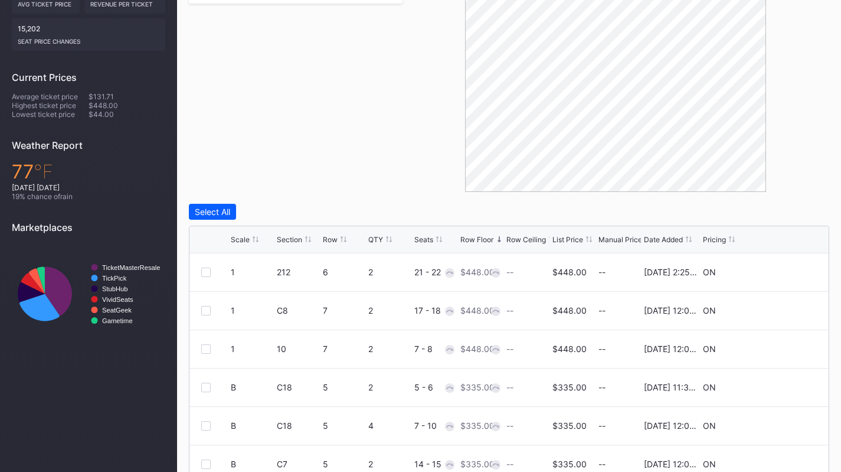
scroll to position [292, 0]
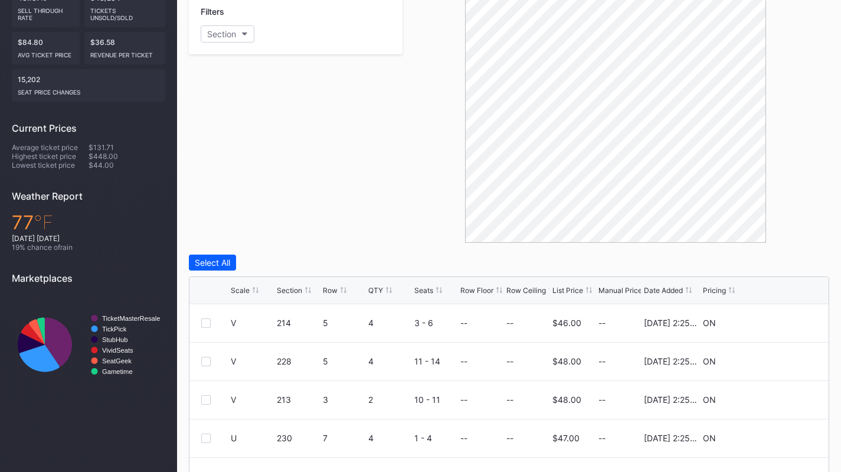
scroll to position [384, 0]
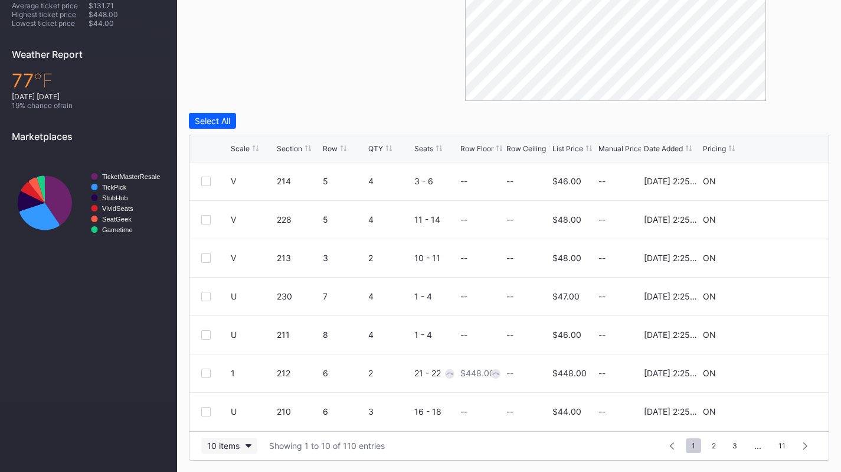
click at [217, 448] on div "10 items" at bounding box center [223, 445] width 32 height 10
drag, startPoint x: 233, startPoint y: 419, endPoint x: 253, endPoint y: 128, distance: 291.6
click at [233, 419] on div "200 items" at bounding box center [229, 416] width 38 height 10
click at [248, 148] on div "Scale" at bounding box center [240, 148] width 19 height 9
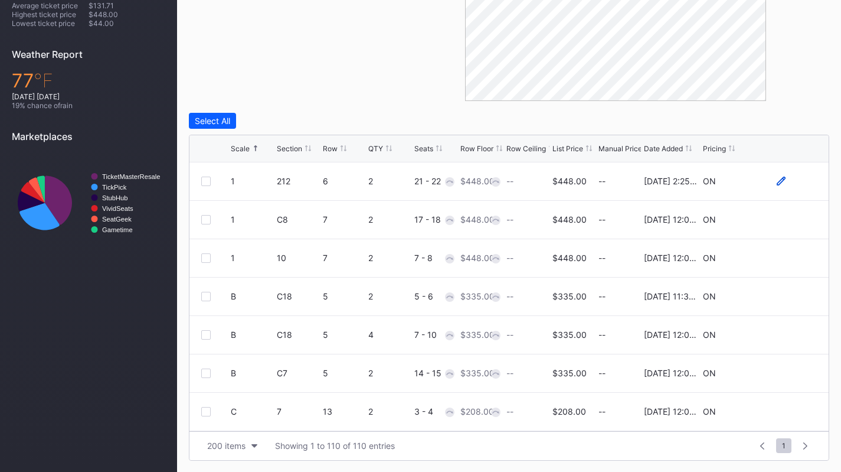
click at [777, 179] on icon at bounding box center [781, 180] width 9 height 9
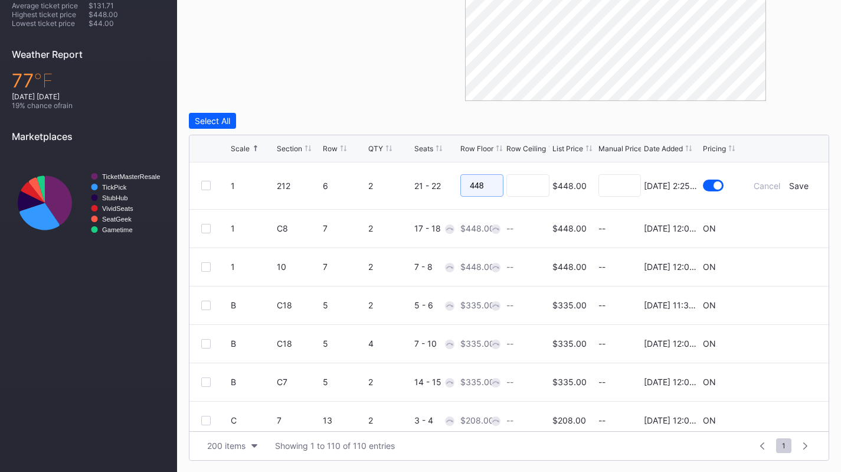
click at [489, 187] on input "448" at bounding box center [481, 185] width 43 height 22
type input "59"
click at [793, 185] on div "Save" at bounding box center [798, 186] width 19 height 10
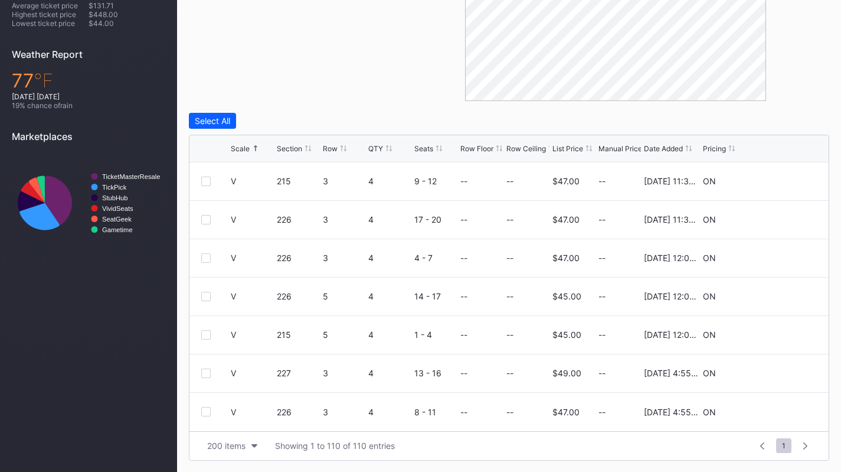
scroll to position [0, 0]
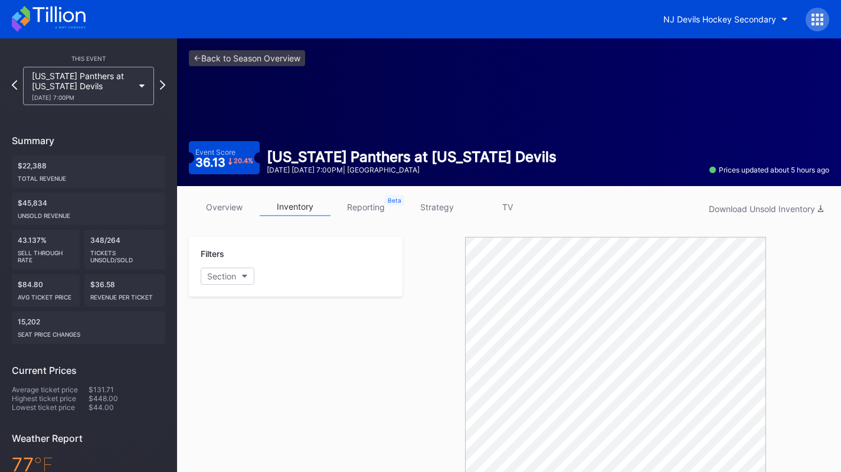
click at [222, 204] on link "overview" at bounding box center [224, 207] width 71 height 18
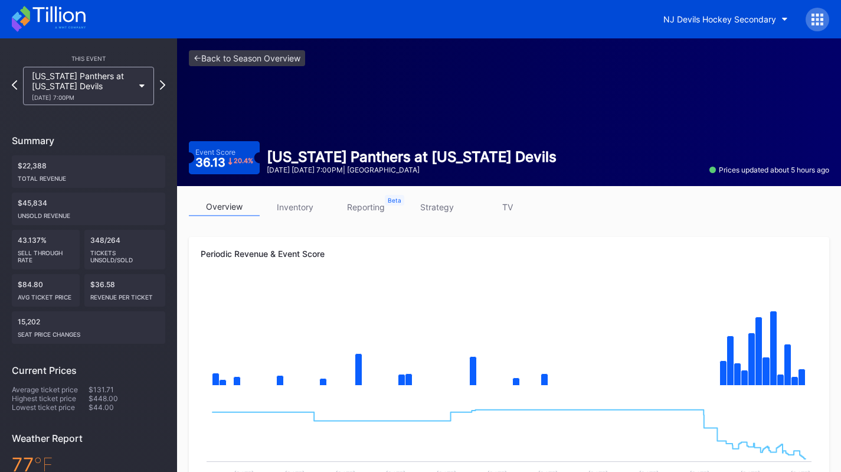
click at [55, 95] on div "10/16 Thursday 7:00PM" at bounding box center [83, 97] width 102 height 7
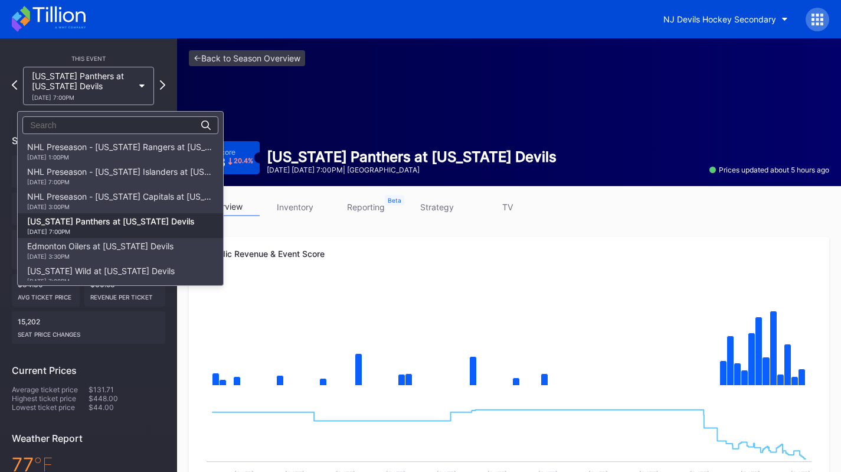
scroll to position [74, 0]
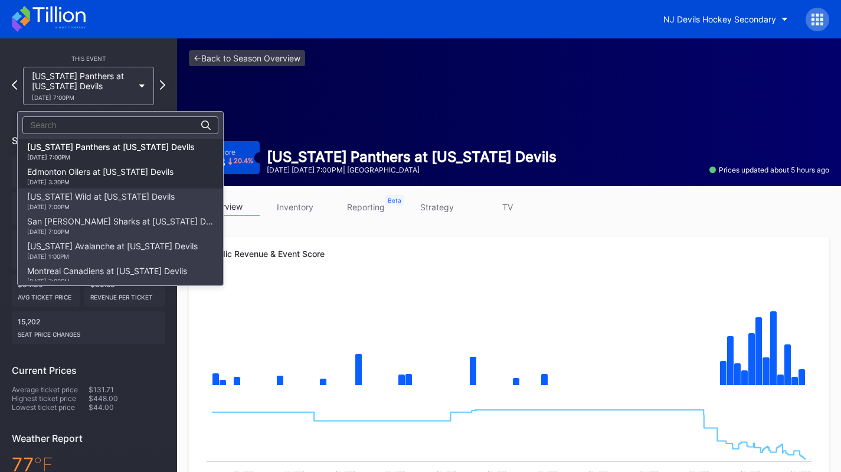
click at [80, 170] on div "Edmonton Oilers at New Jersey Devils 10/18 Saturday 3:30PM" at bounding box center [100, 175] width 146 height 19
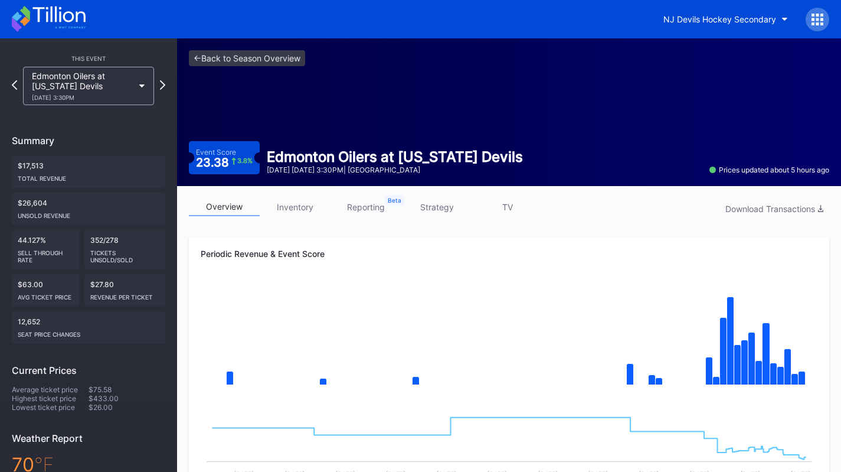
drag, startPoint x: 106, startPoint y: 109, endPoint x: 110, endPoint y: 94, distance: 15.9
click at [110, 94] on div "This Event Edmonton Oilers at New Jersey Devils 10/18 Saturday 3:30PM Summary $…" at bounding box center [88, 343] width 177 height 611
click at [110, 94] on div "10/18 Saturday 3:30PM" at bounding box center [83, 97] width 102 height 7
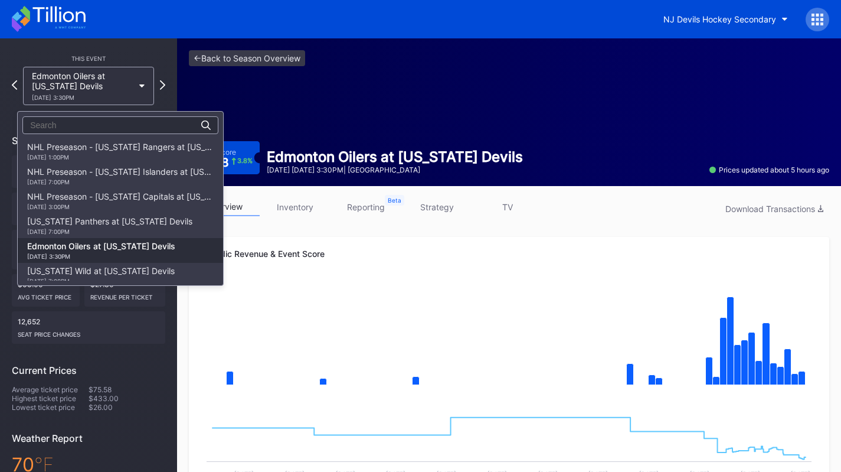
scroll to position [99, 0]
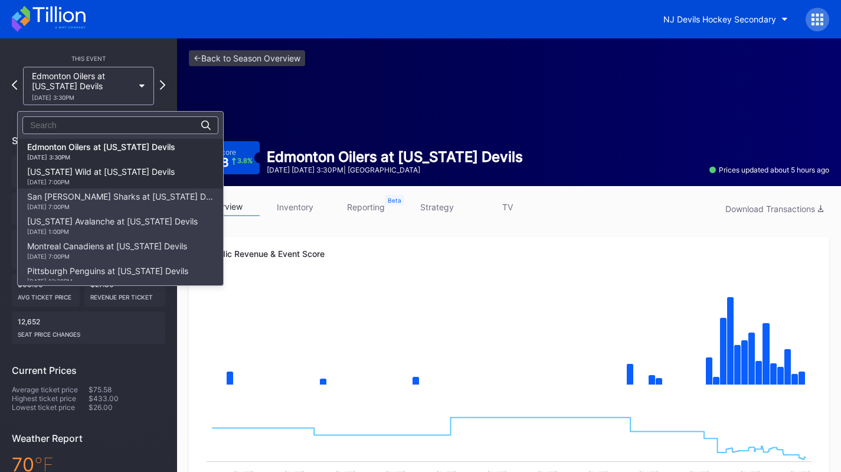
click at [112, 178] on div "10/22 Wednesday 7:00PM" at bounding box center [101, 181] width 148 height 7
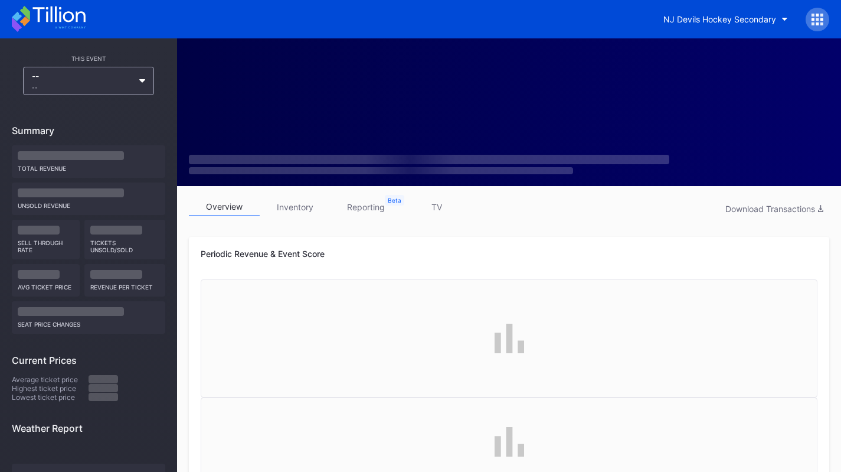
click at [79, 22] on icon at bounding box center [49, 19] width 74 height 26
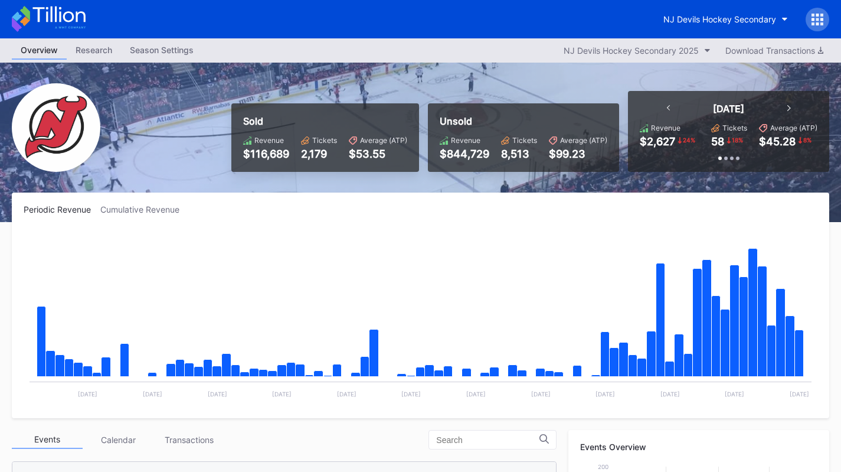
scroll to position [115, 0]
click at [702, 22] on div "NJ Devils Hockey Secondary" at bounding box center [719, 19] width 113 height 10
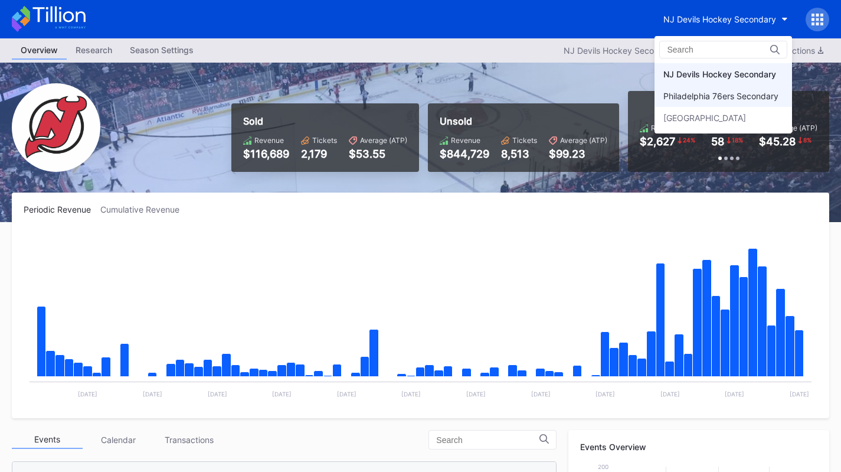
click at [697, 95] on div "Philadelphia 76ers Secondary" at bounding box center [720, 96] width 115 height 10
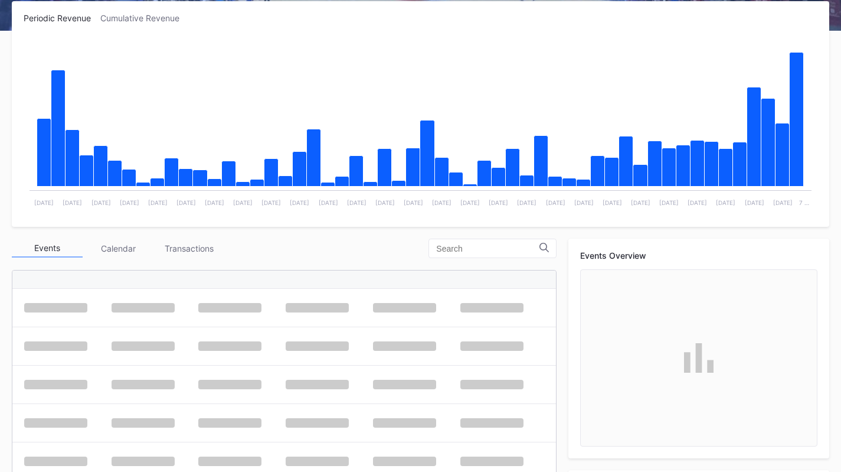
scroll to position [234, 0]
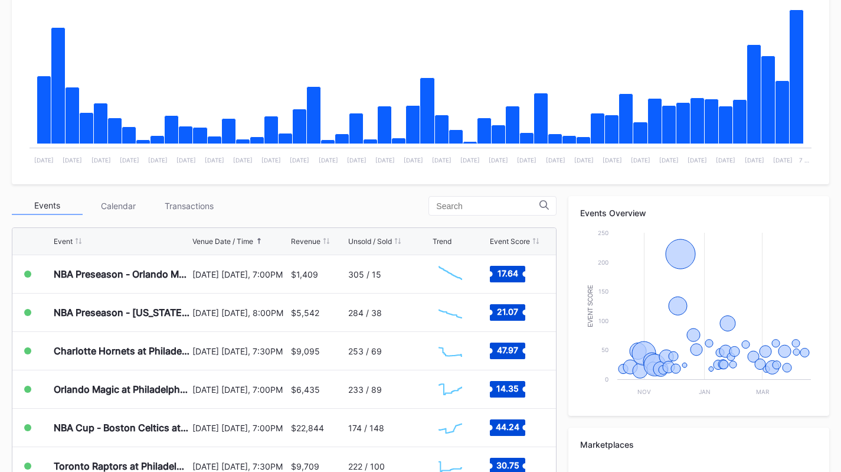
click at [179, 208] on div "Transactions" at bounding box center [188, 206] width 71 height 18
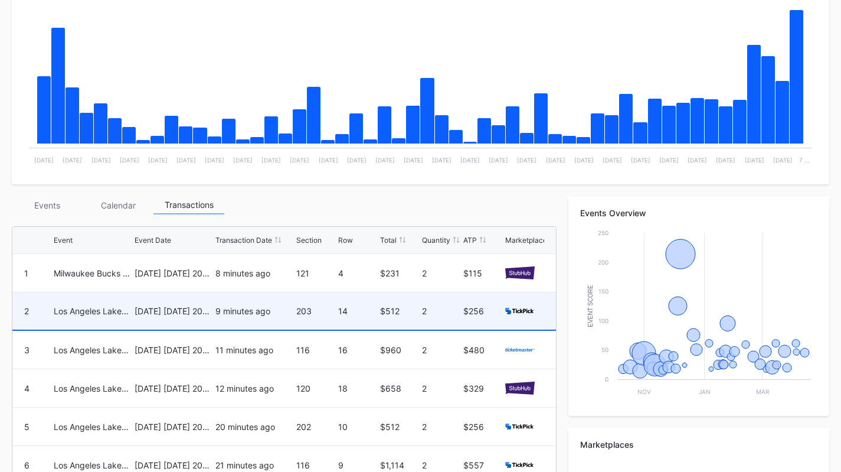
click at [208, 327] on div "December 7 Sunday 2025" at bounding box center [174, 310] width 78 height 37
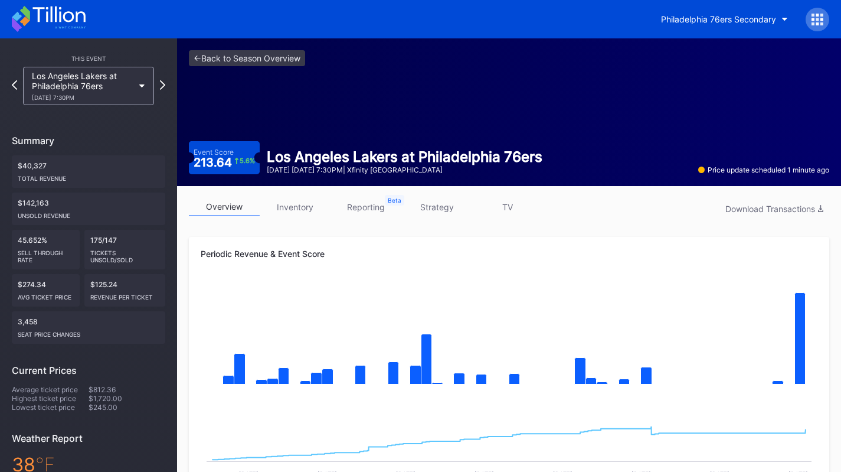
click at [430, 211] on link "strategy" at bounding box center [436, 207] width 71 height 18
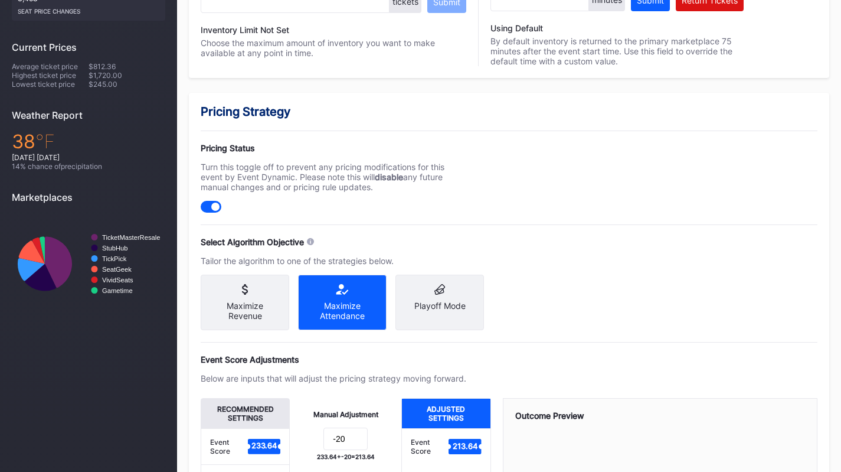
scroll to position [454, 0]
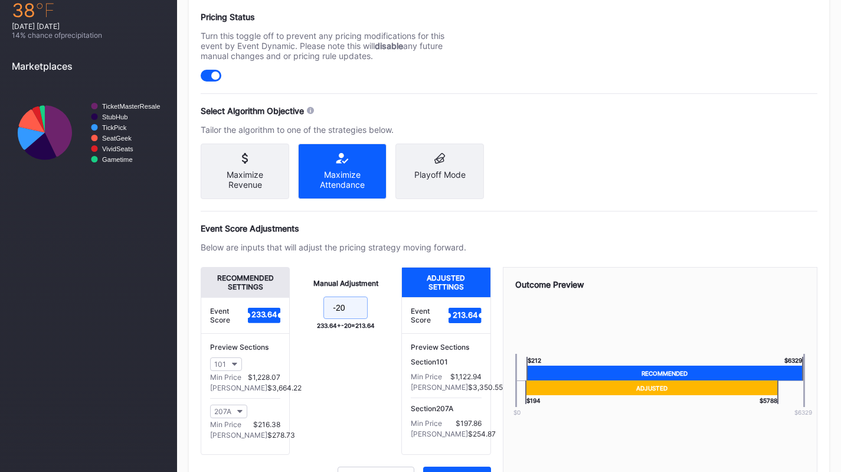
click at [359, 319] on input "-20" at bounding box center [345, 307] width 44 height 22
type input "-15"
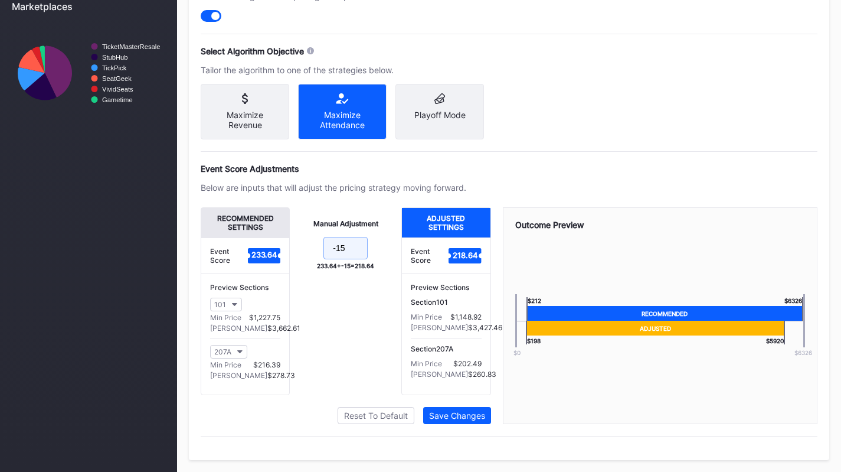
scroll to position [513, 0]
click at [483, 415] on button "Save Changes" at bounding box center [457, 415] width 68 height 17
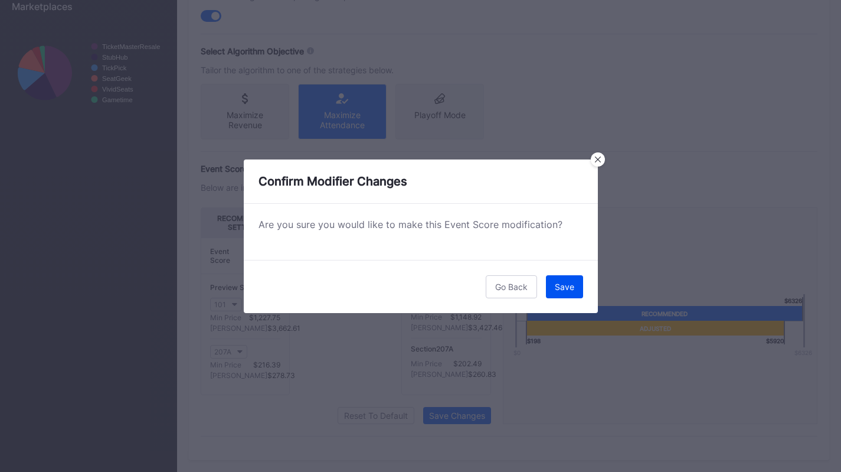
click at [568, 282] on div "Save" at bounding box center [564, 287] width 19 height 10
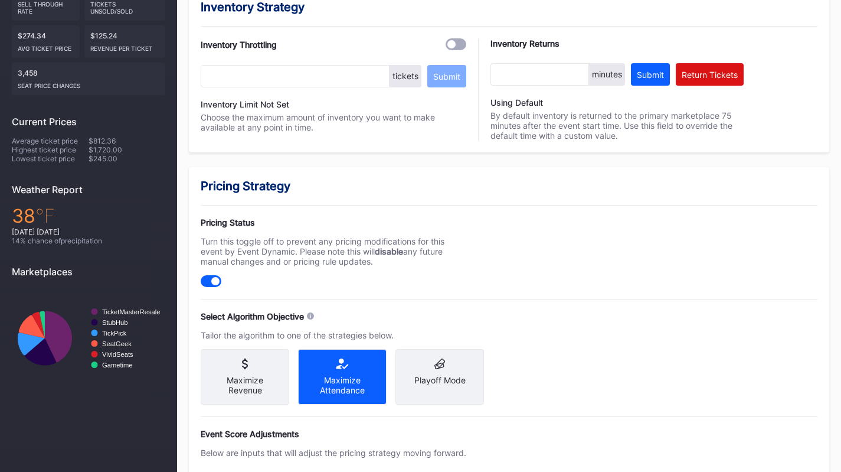
scroll to position [250, 0]
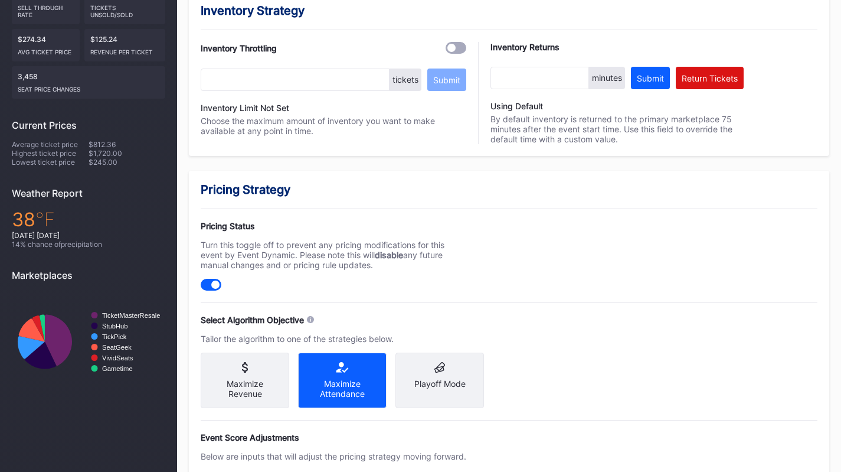
scroll to position [245, 0]
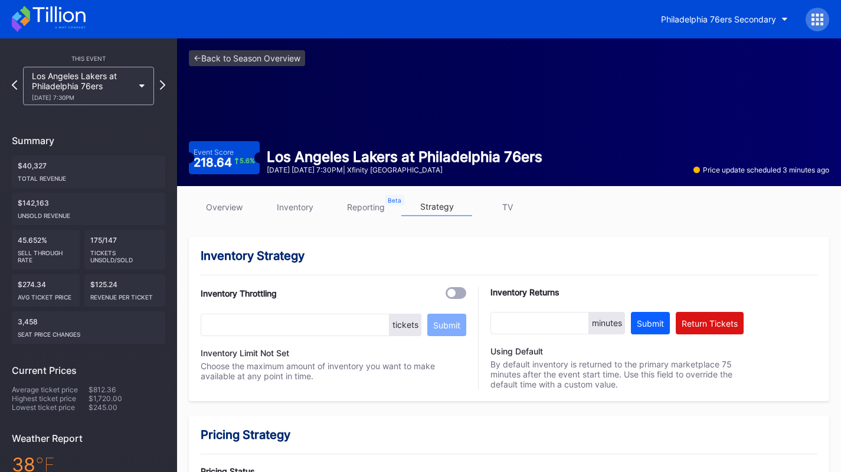
click at [225, 205] on link "overview" at bounding box center [224, 207] width 71 height 18
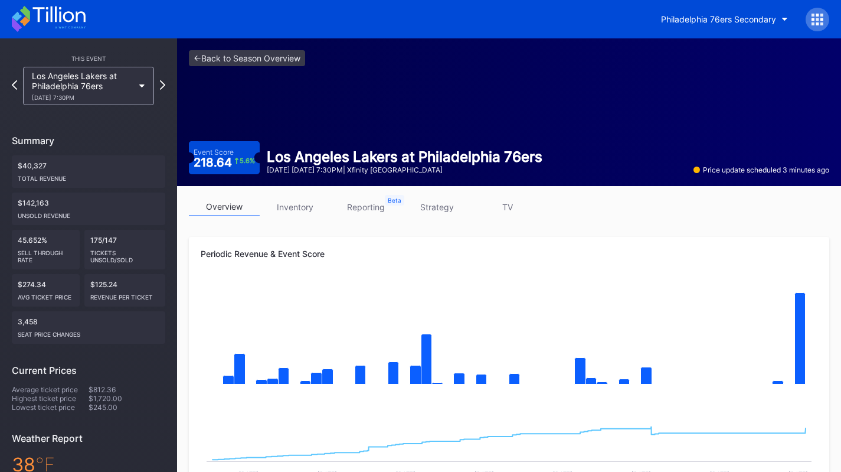
click at [83, 19] on icon at bounding box center [49, 19] width 74 height 26
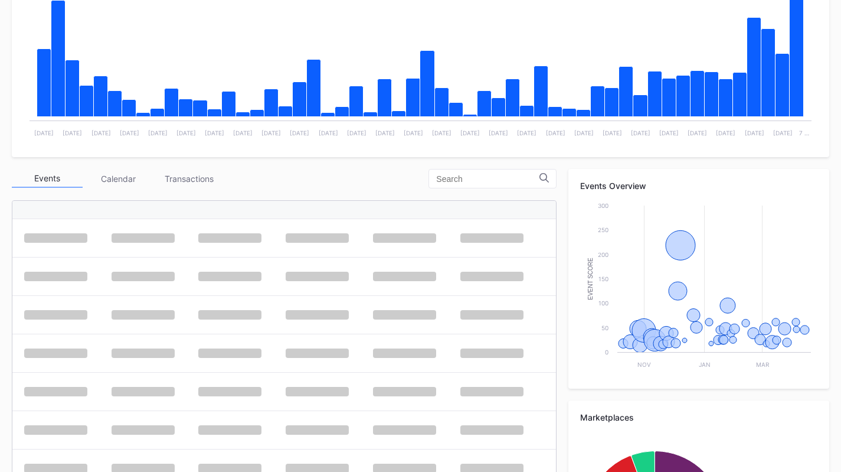
scroll to position [421, 0]
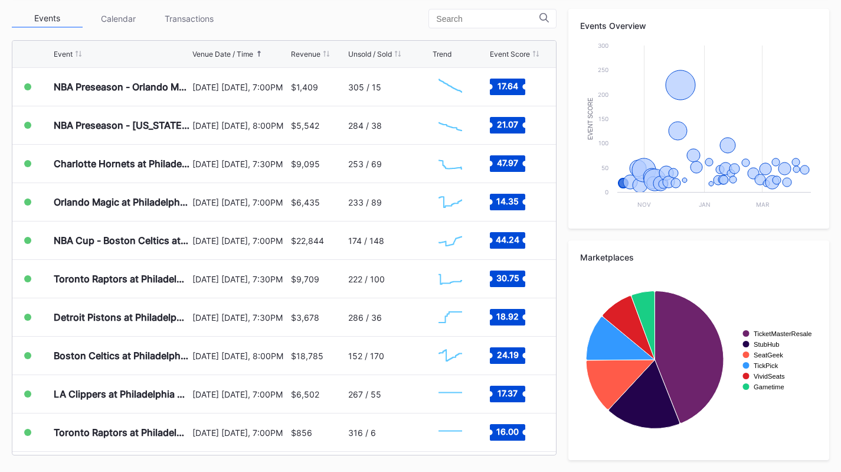
click at [188, 9] on div "Transactions" at bounding box center [188, 18] width 71 height 18
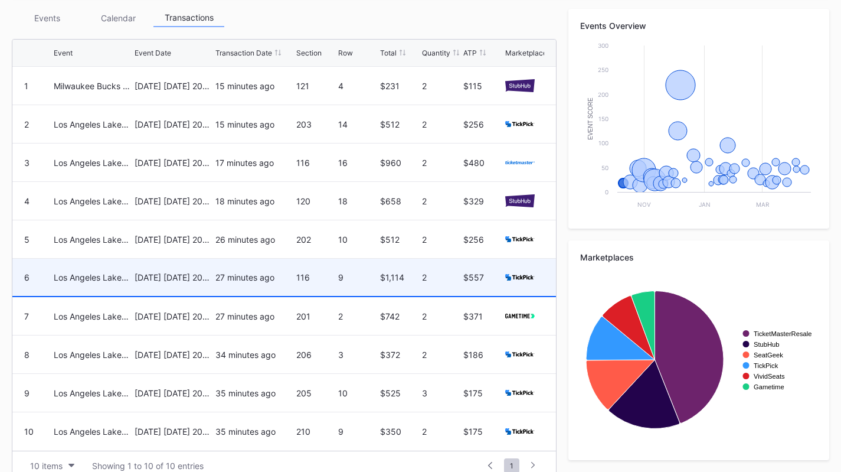
scroll to position [440, 0]
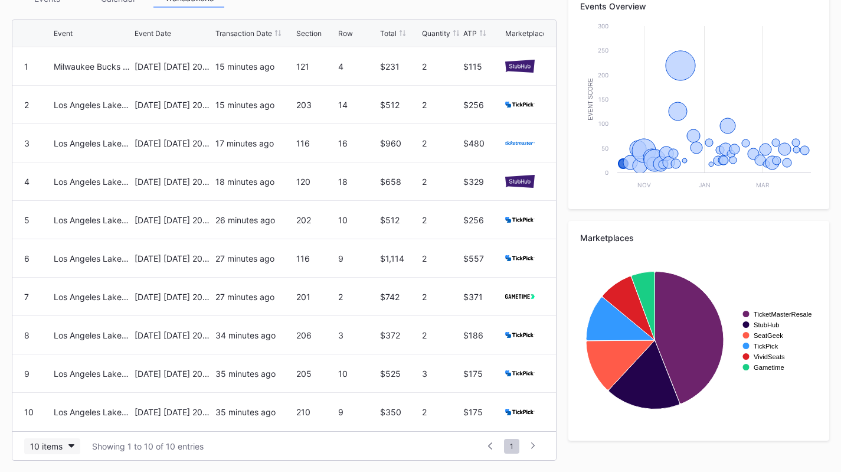
click at [64, 438] on button "10 items" at bounding box center [52, 446] width 56 height 16
click at [63, 422] on div "200 items" at bounding box center [52, 416] width 56 height 22
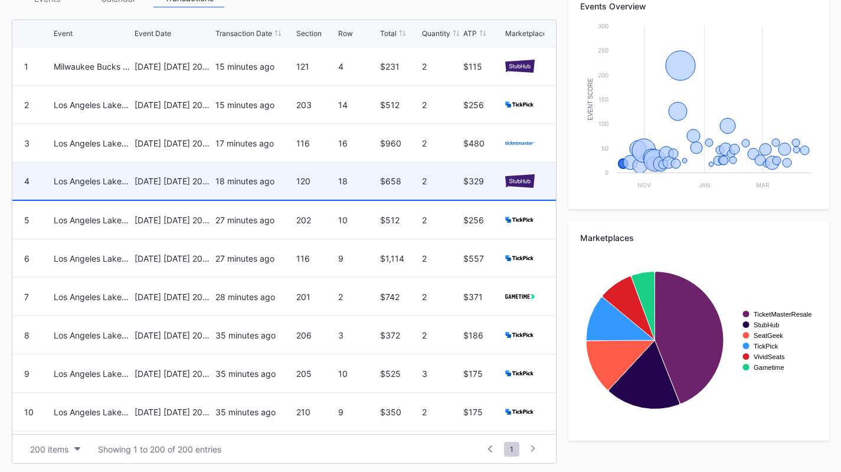
click at [186, 176] on div "[DATE] [DATE] 2025" at bounding box center [174, 181] width 78 height 10
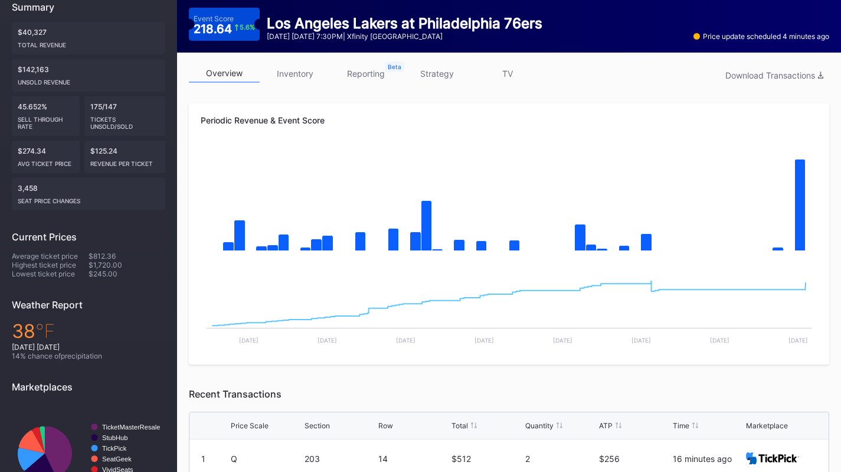
scroll to position [134, 0]
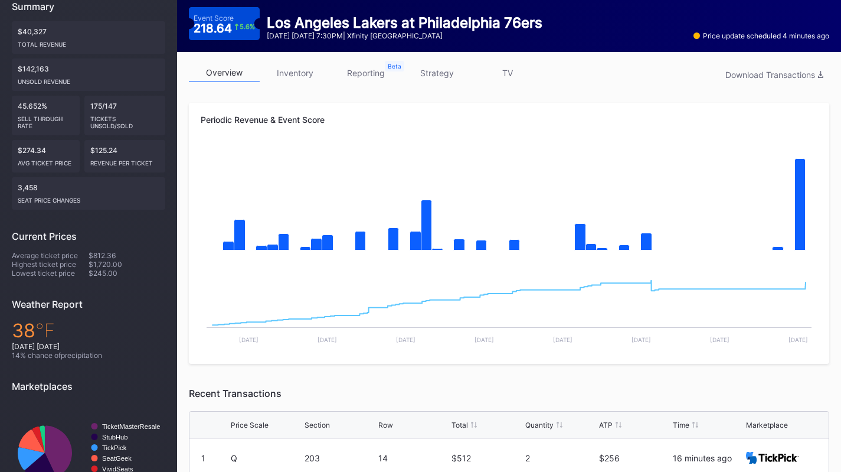
click at [293, 65] on link "inventory" at bounding box center [295, 73] width 71 height 18
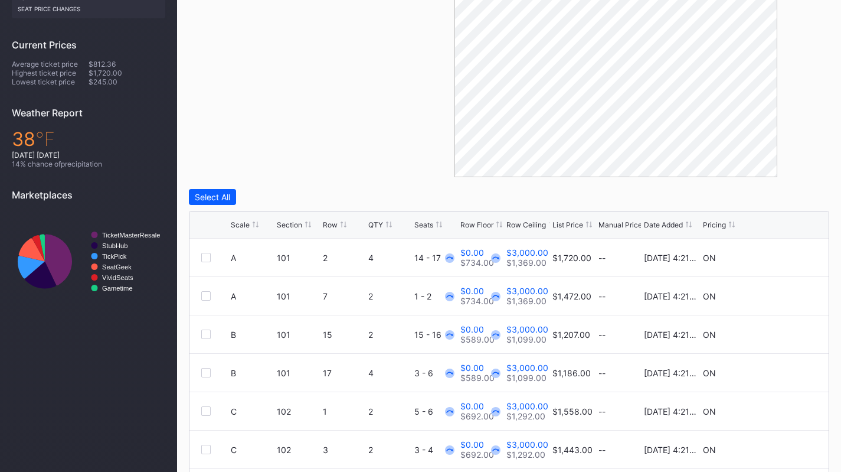
scroll to position [401, 0]
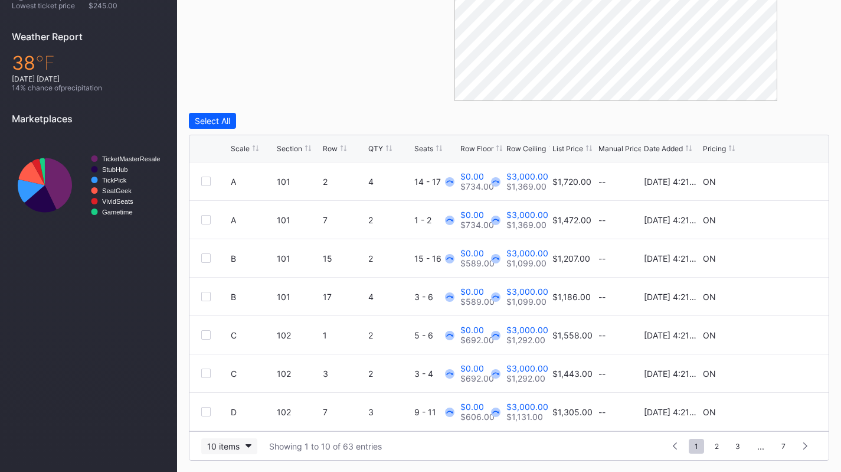
click at [220, 444] on div "10 items" at bounding box center [223, 446] width 32 height 10
click at [231, 421] on div "200 items" at bounding box center [229, 416] width 56 height 22
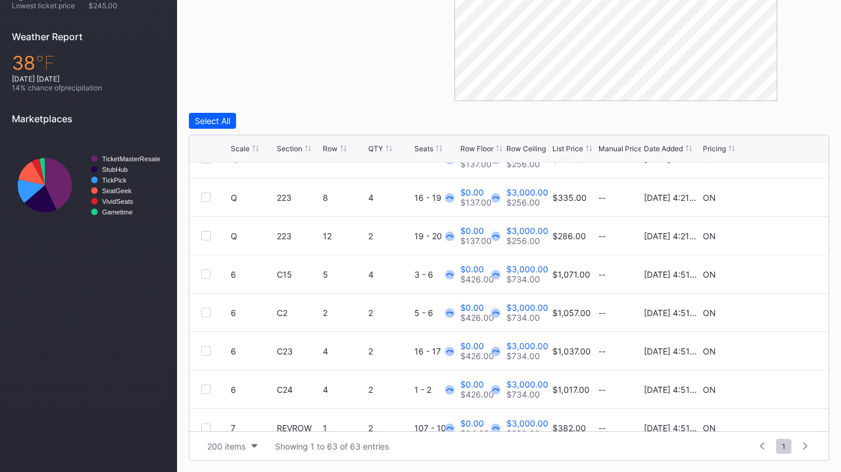
scroll to position [2148, 0]
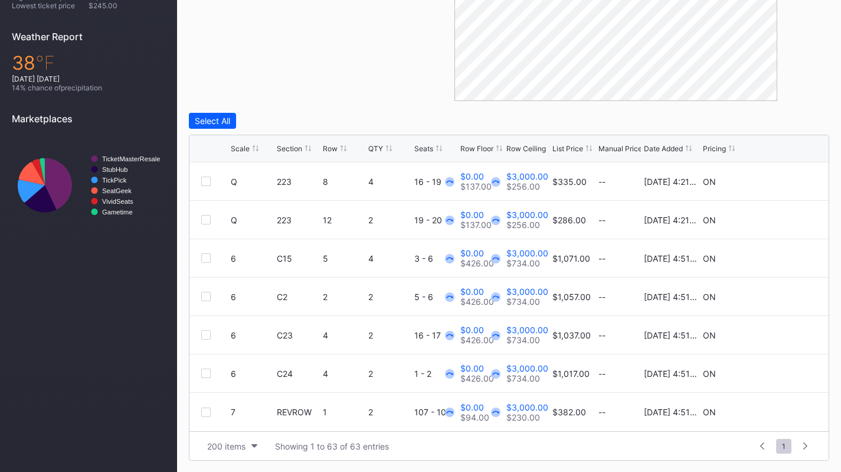
click at [584, 153] on div "Scale Section Row QTY Seats Row Floor Row Ceiling List Price Manual Price Date …" at bounding box center [508, 148] width 639 height 27
click at [581, 147] on div "List Price" at bounding box center [567, 148] width 31 height 9
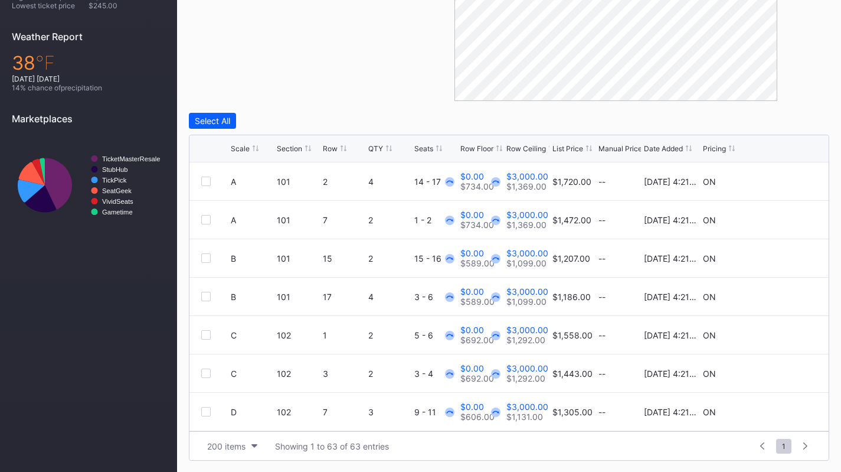
click at [581, 147] on div "List Price" at bounding box center [567, 148] width 31 height 9
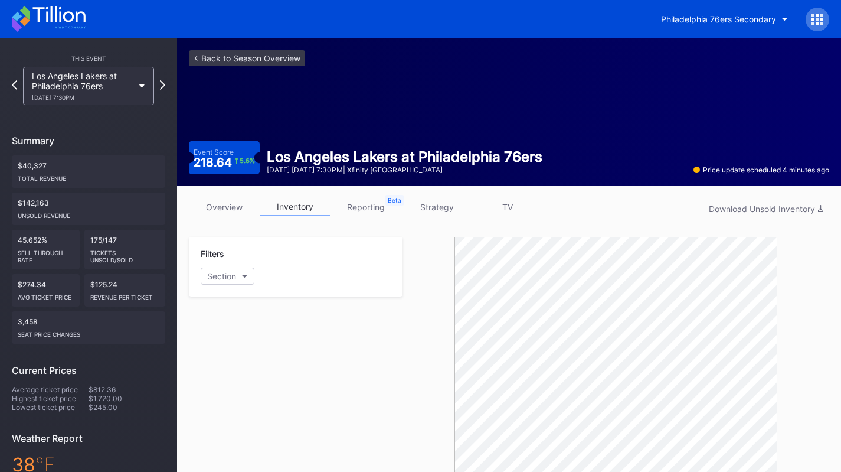
click at [207, 204] on link "overview" at bounding box center [224, 207] width 71 height 18
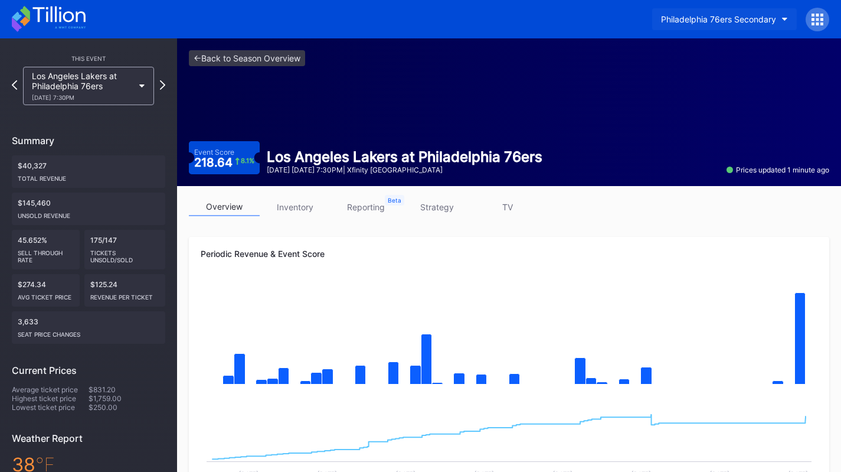
click at [696, 23] on div "Philadelphia 76ers Secondary" at bounding box center [718, 19] width 115 height 10
click at [76, 25] on icon at bounding box center [49, 19] width 74 height 26
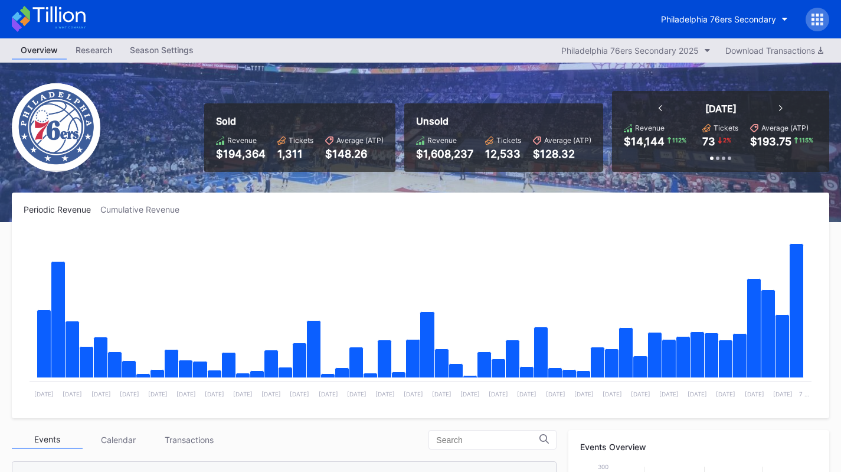
scroll to position [270, 0]
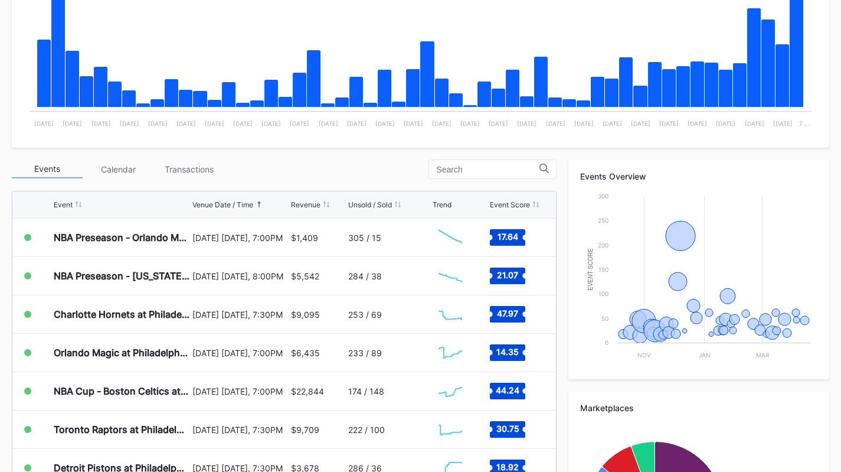
click at [221, 176] on div "Transactions" at bounding box center [188, 169] width 71 height 18
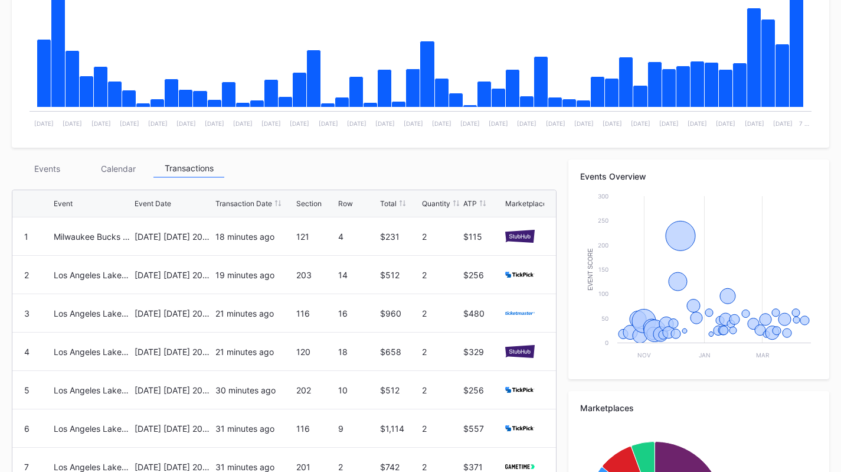
click at [49, 166] on div "Events" at bounding box center [47, 168] width 71 height 18
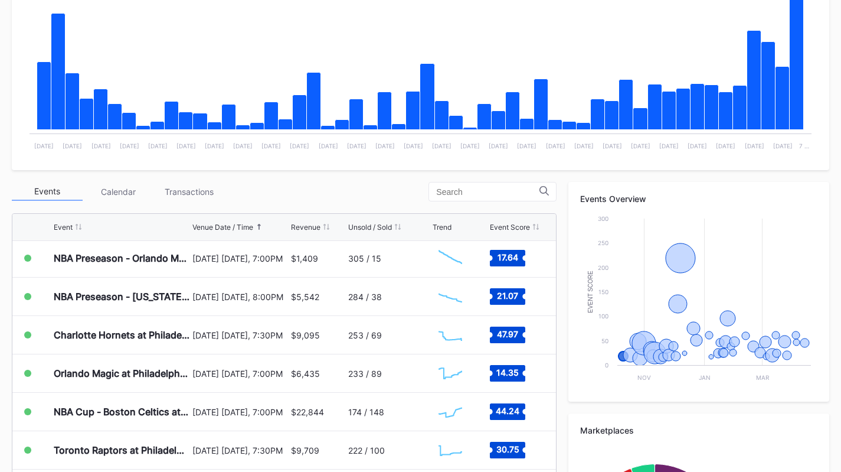
scroll to position [256, 0]
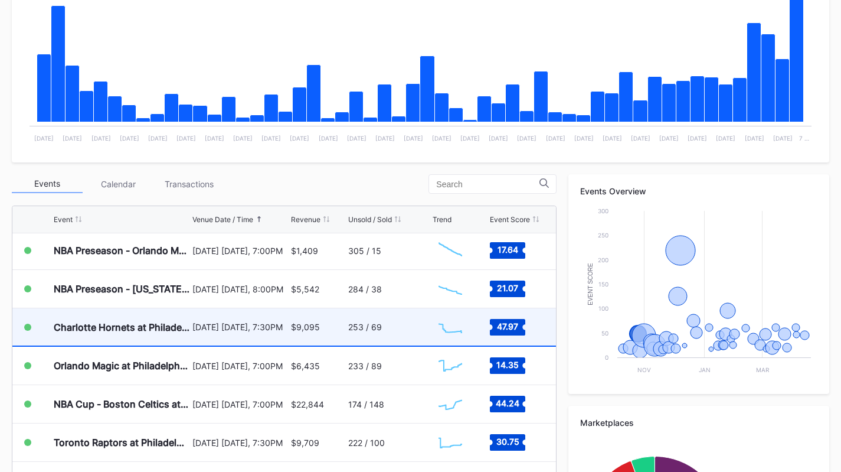
click at [221, 318] on div "[DATE] [DATE], 7:30PM" at bounding box center [239, 326] width 95 height 37
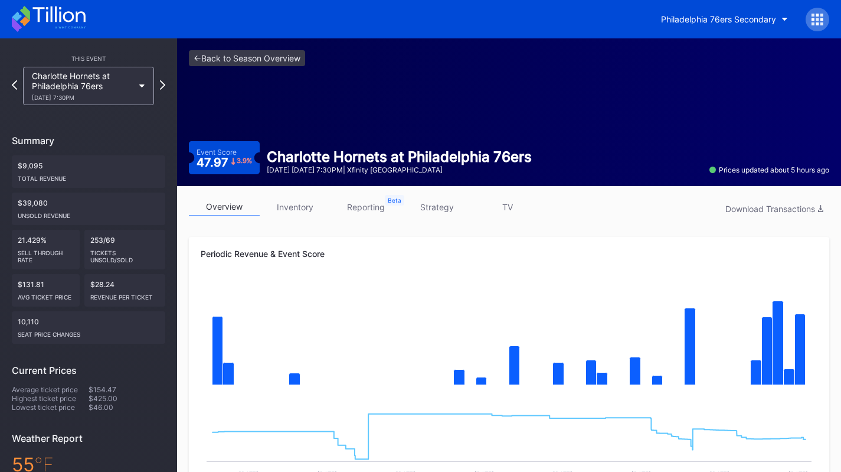
scroll to position [95, 0]
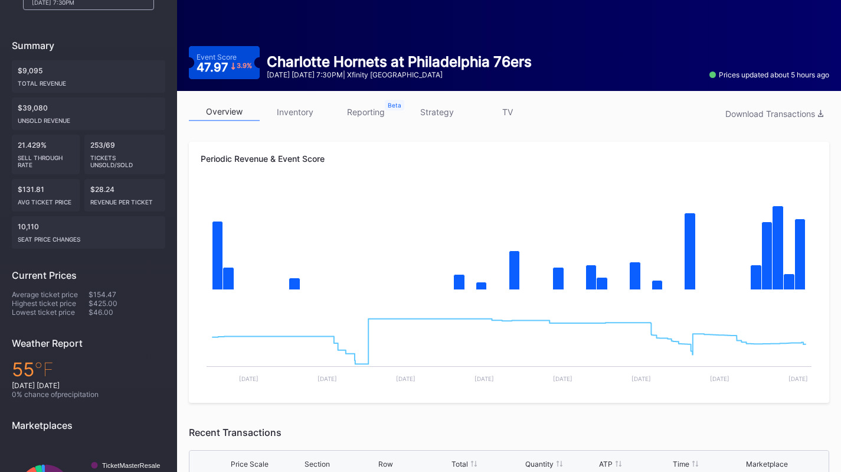
click at [306, 107] on link "inventory" at bounding box center [295, 112] width 71 height 18
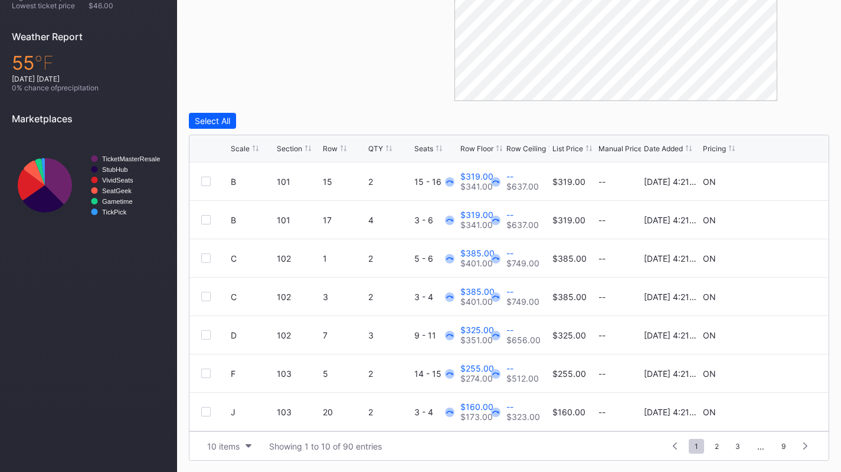
scroll to position [398, 0]
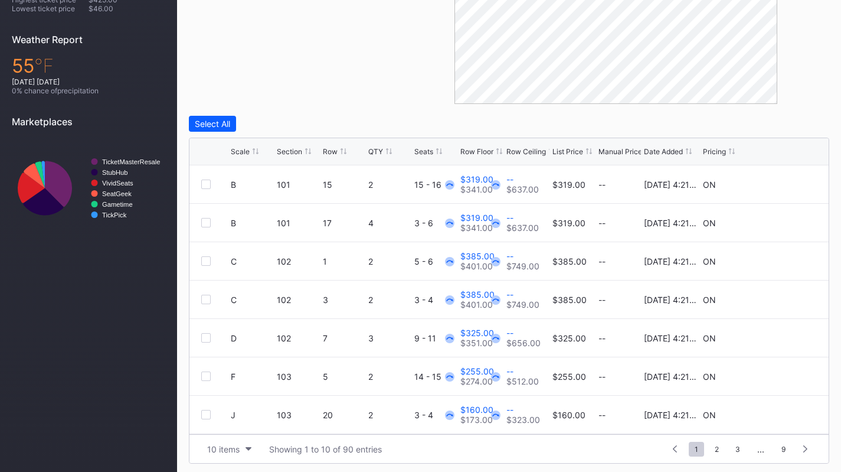
click at [227, 449] on div "10 items" at bounding box center [223, 449] width 32 height 10
click at [243, 419] on div "200 items" at bounding box center [229, 419] width 38 height 10
click at [241, 149] on div "Scale" at bounding box center [240, 151] width 19 height 9
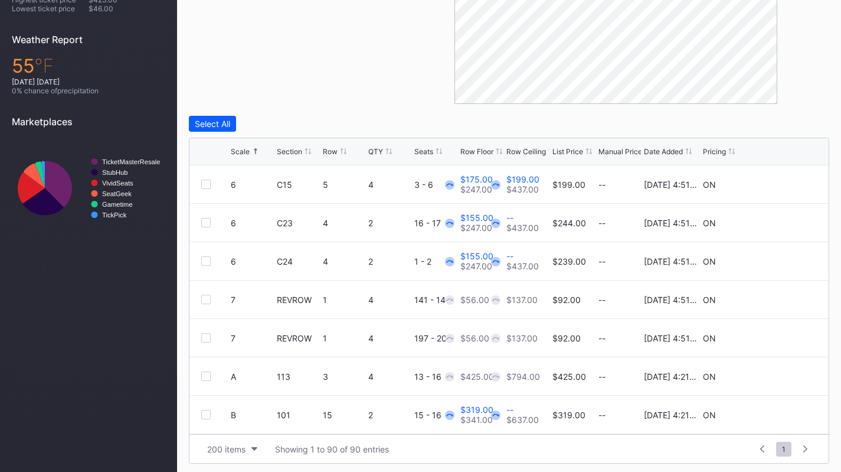
click at [241, 149] on div "Scale" at bounding box center [240, 151] width 19 height 9
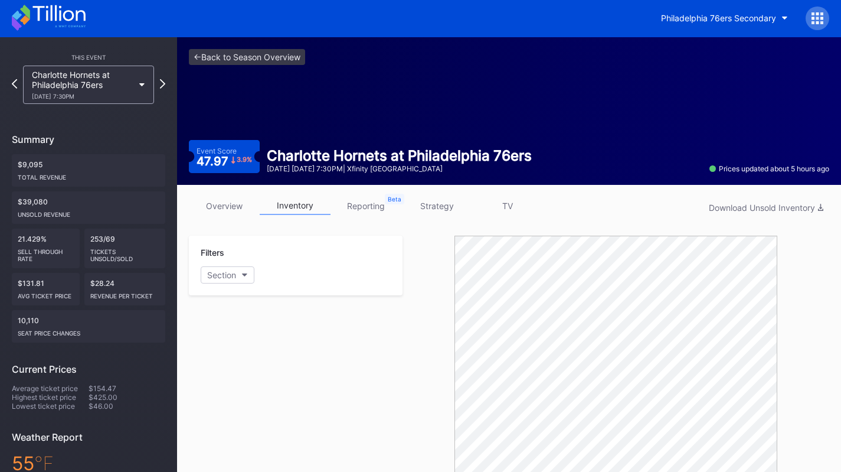
scroll to position [1, 0]
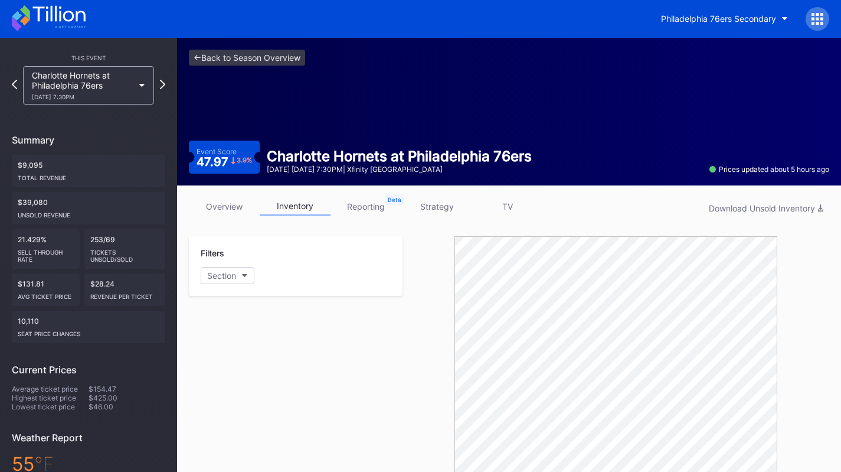
click at [434, 209] on link "strategy" at bounding box center [436, 206] width 71 height 18
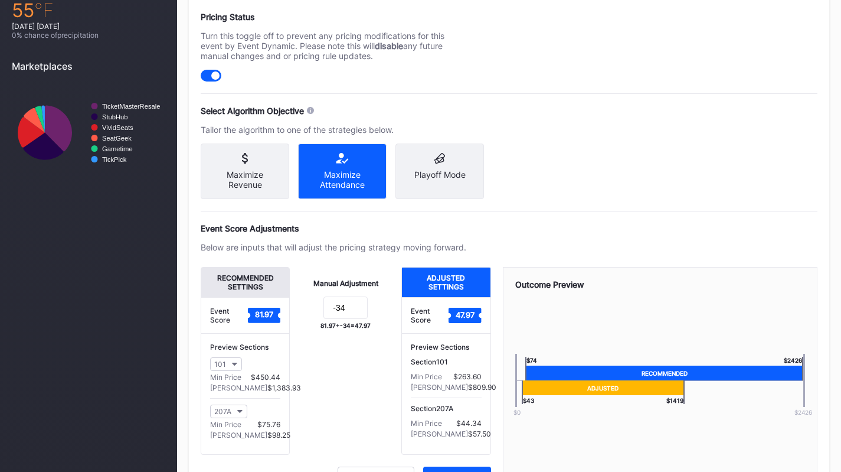
scroll to position [454, 0]
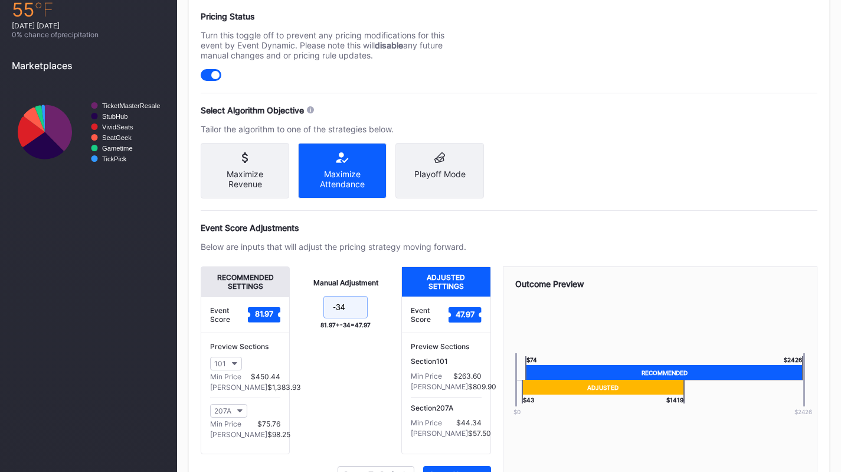
click at [356, 309] on input "-34" at bounding box center [345, 307] width 44 height 22
type input "-38"
click at [531, 234] on div "Event Score Adjustments Below are inputs that will adjust the pricing strategy …" at bounding box center [509, 352] width 617 height 260
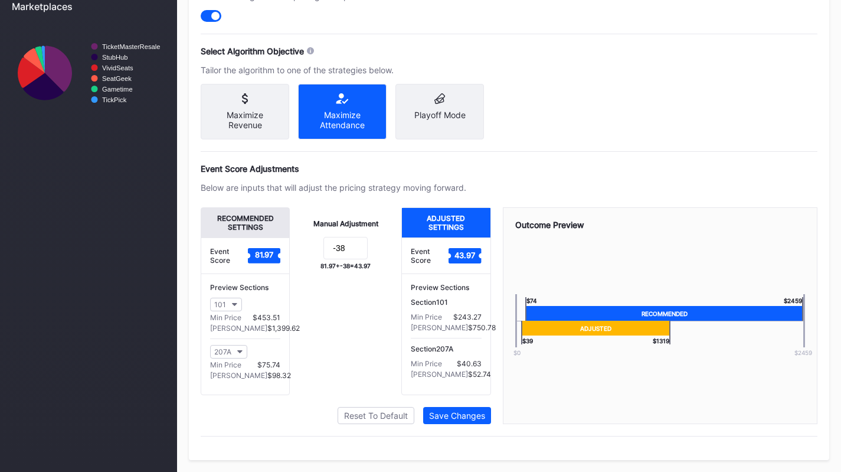
click at [477, 413] on div "Save Changes" at bounding box center [457, 415] width 56 height 10
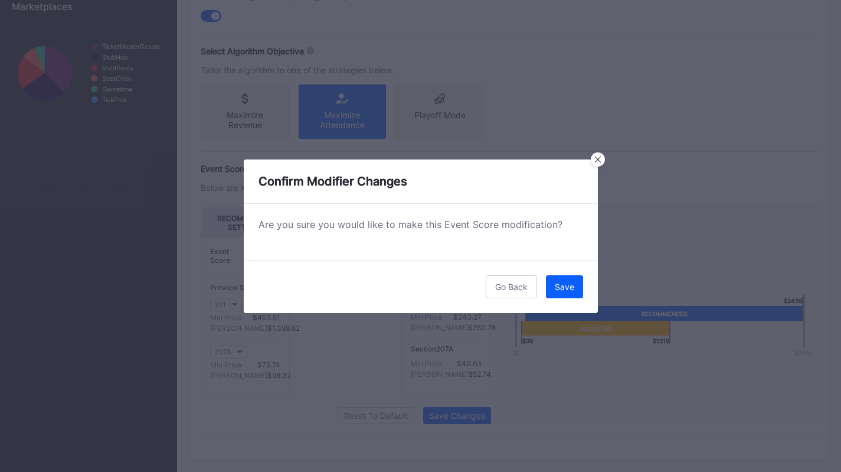
click at [572, 287] on div "Save" at bounding box center [564, 287] width 19 height 10
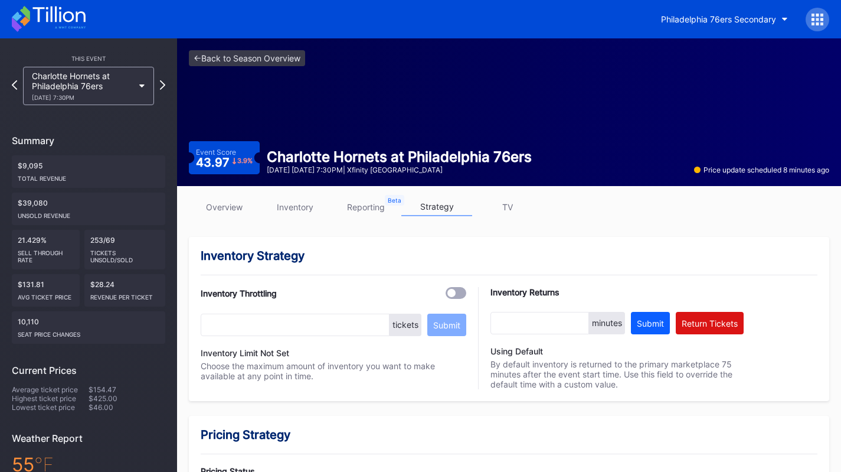
click at [66, 86] on div "Charlotte Hornets at Philadelphia 76ers [DATE] 7:30PM" at bounding box center [83, 86] width 102 height 30
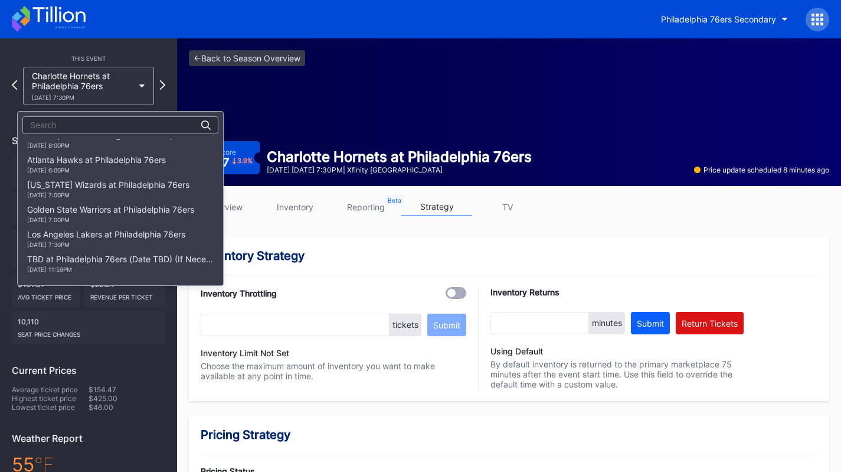
scroll to position [285, 0]
click at [118, 231] on div "Los Angeles Lakers at Philadelphia 76ers [DATE] 7:30PM" at bounding box center [106, 237] width 158 height 19
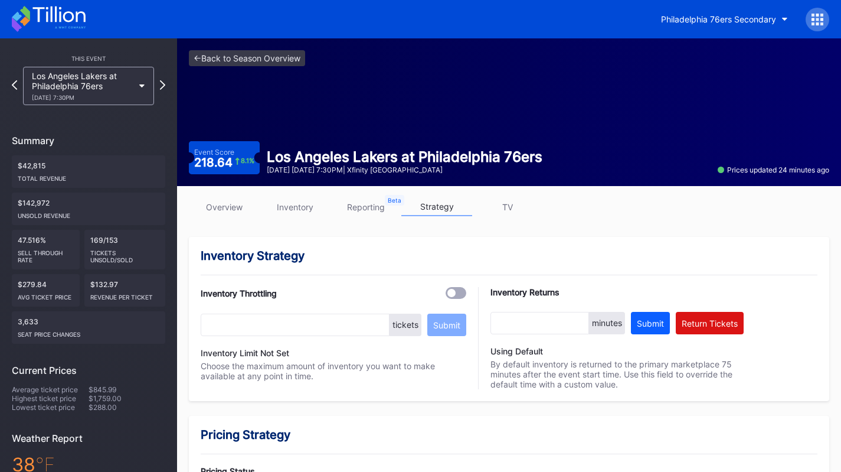
click at [242, 214] on link "overview" at bounding box center [224, 207] width 71 height 18
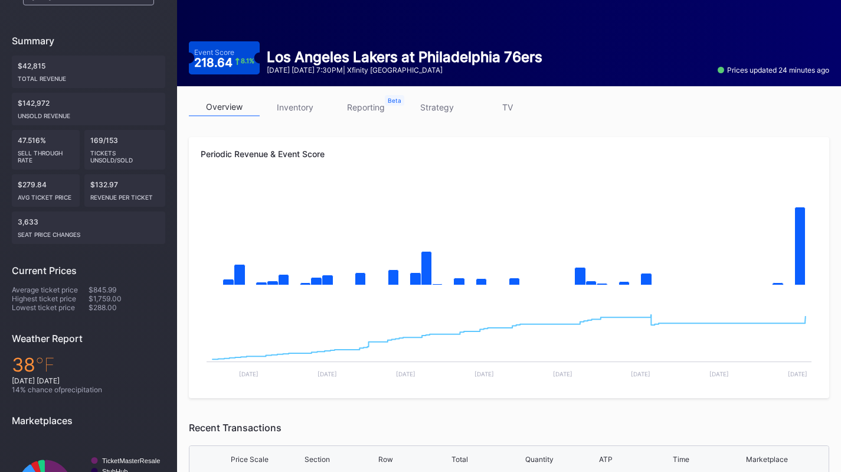
scroll to position [70, 0]
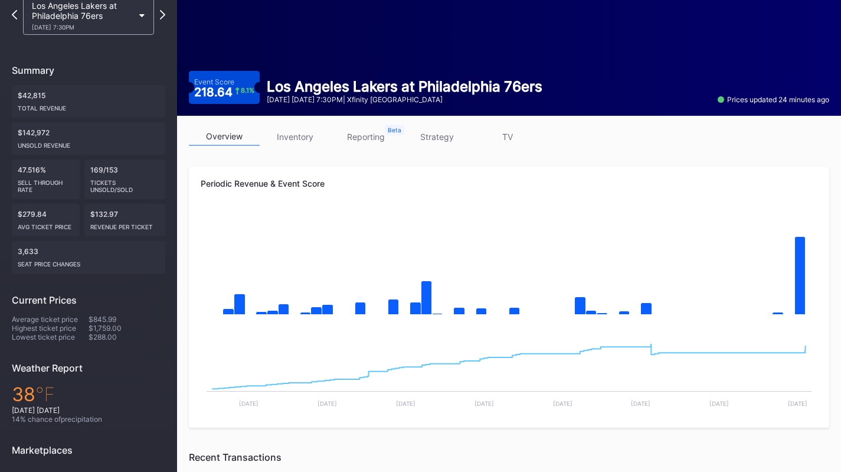
click at [297, 135] on link "inventory" at bounding box center [295, 136] width 71 height 18
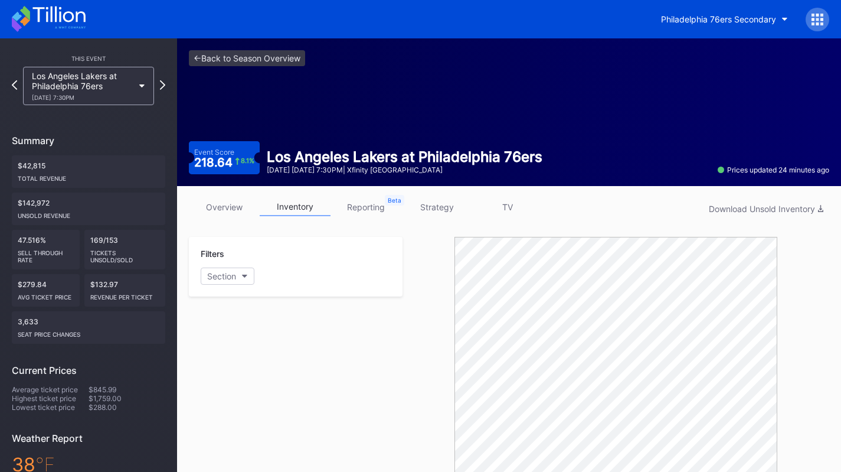
click at [433, 212] on link "strategy" at bounding box center [436, 207] width 71 height 18
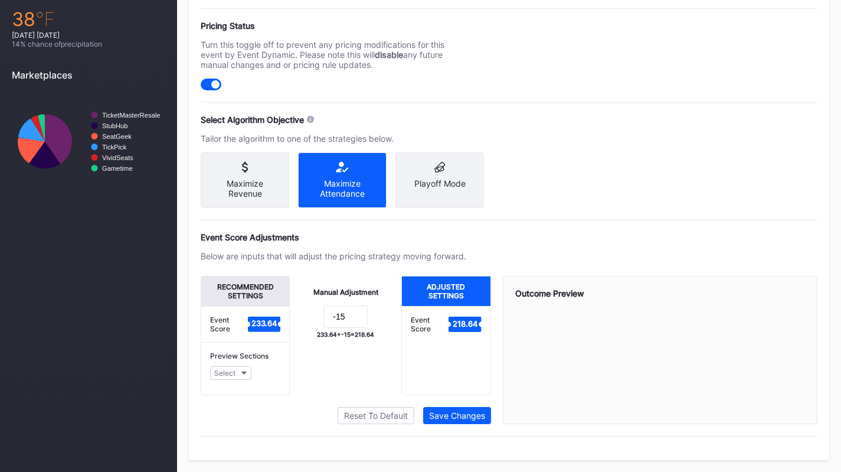
scroll to position [459, 0]
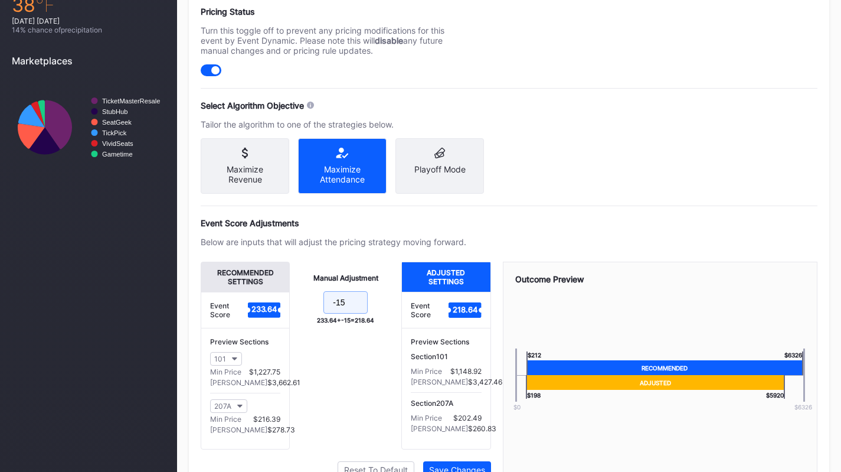
click at [359, 312] on input "-15" at bounding box center [345, 302] width 44 height 22
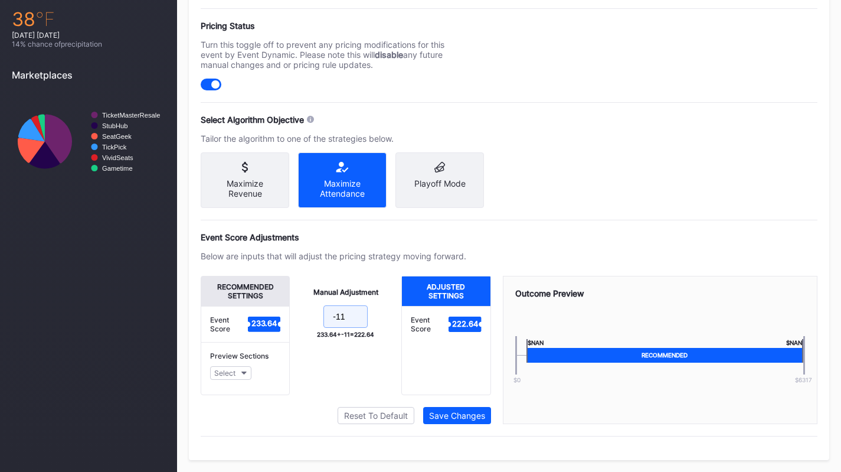
scroll to position [454, 0]
type input "-11"
click at [485, 411] on button "Save Changes" at bounding box center [457, 415] width 68 height 17
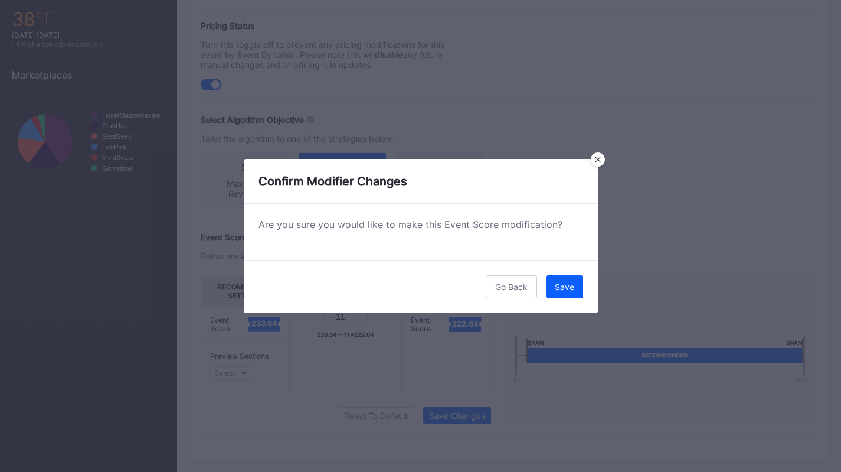
click at [571, 293] on button "Save" at bounding box center [564, 286] width 37 height 23
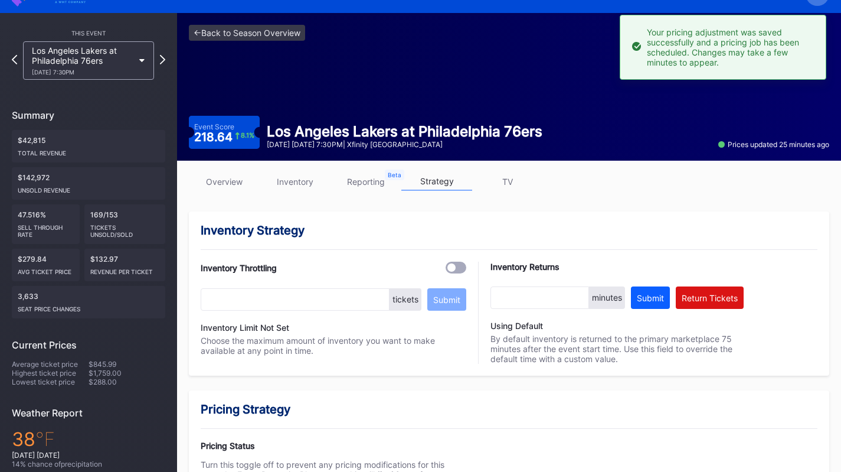
scroll to position [0, 0]
